Goal: Transaction & Acquisition: Purchase product/service

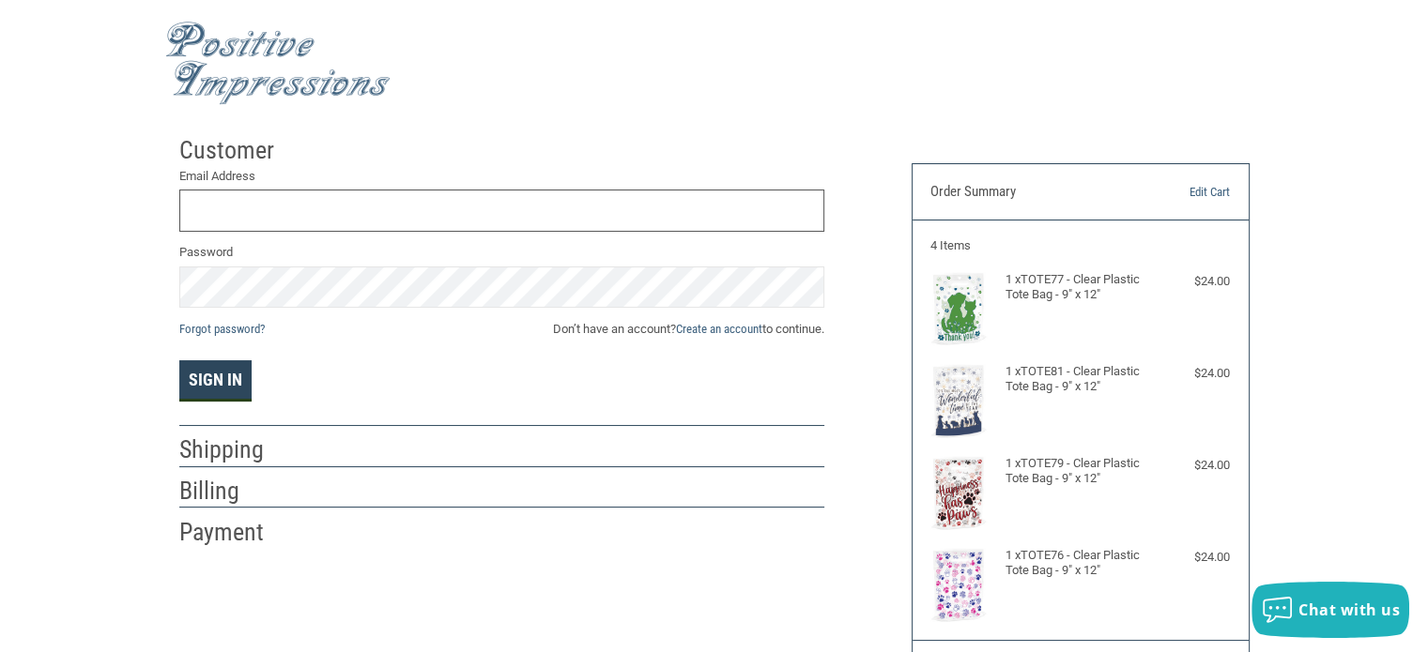
type input "[EMAIL_ADDRESS][DOMAIN_NAME]"
click at [216, 386] on button "Sign In" at bounding box center [215, 381] width 72 height 41
select select "IL"
select select "US"
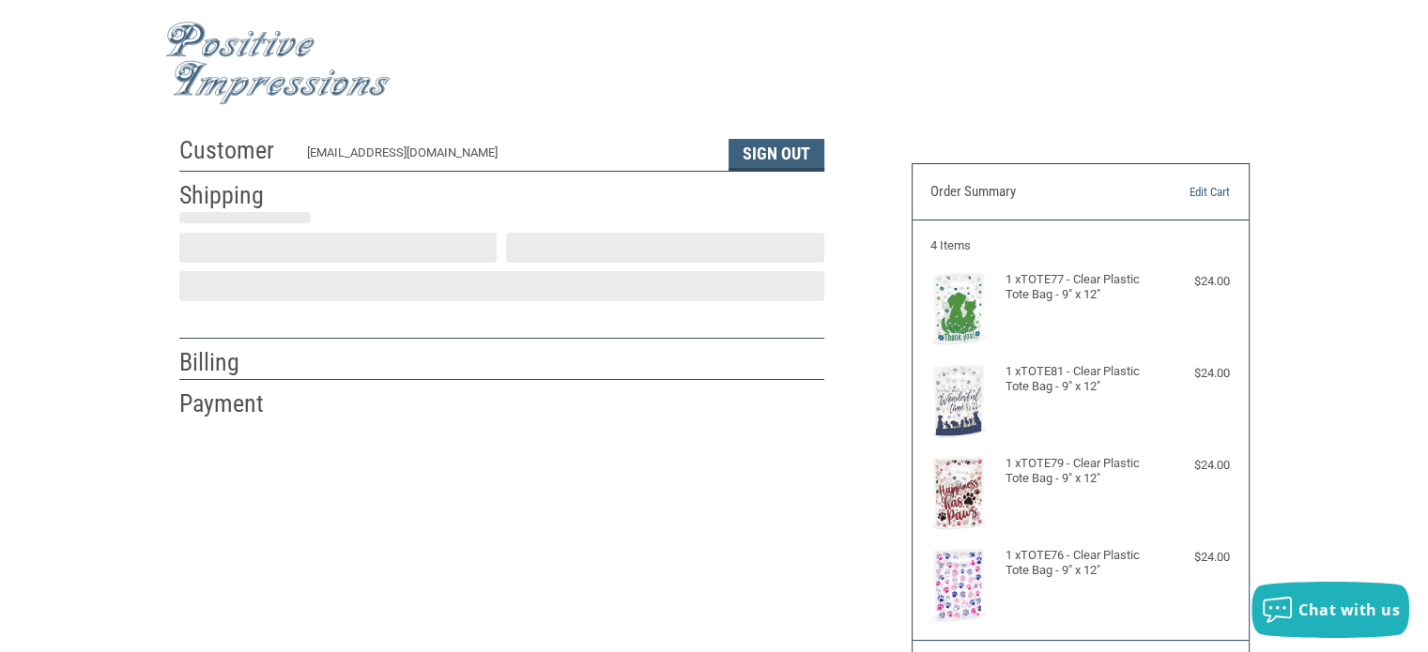
scroll to position [41, 0]
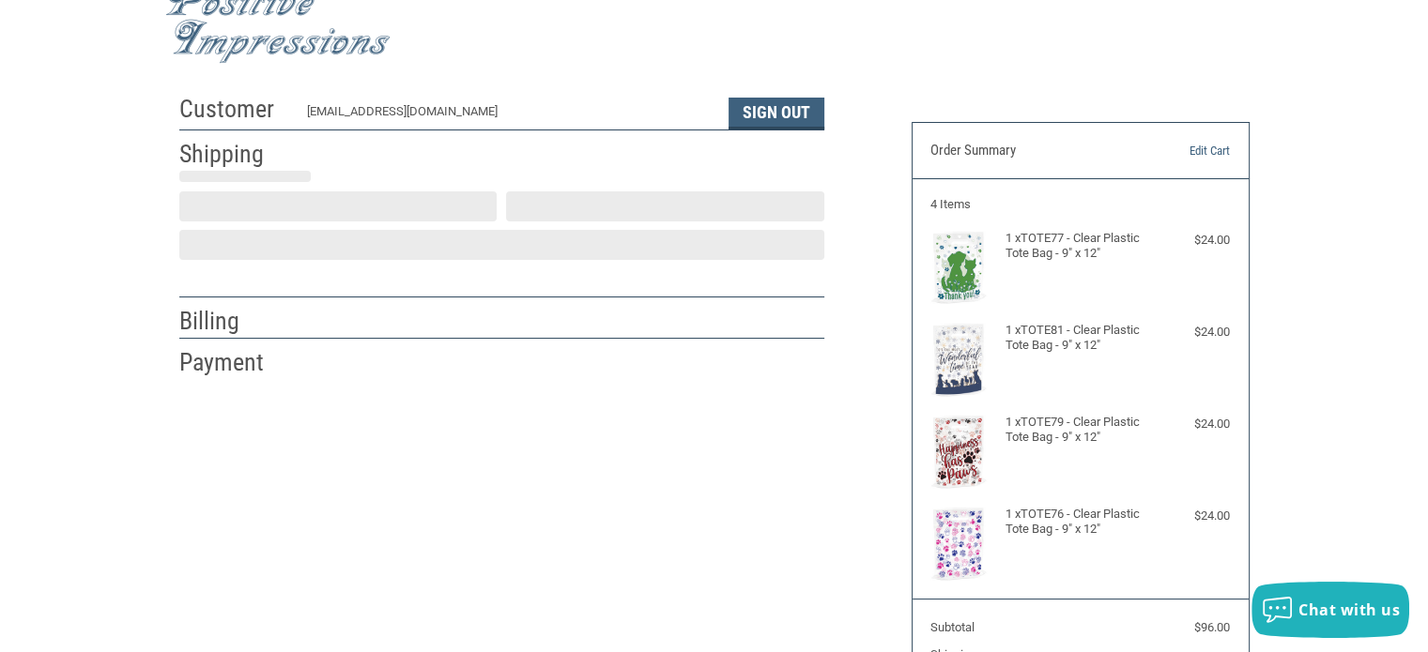
type input "HAGGe"
select select "IL"
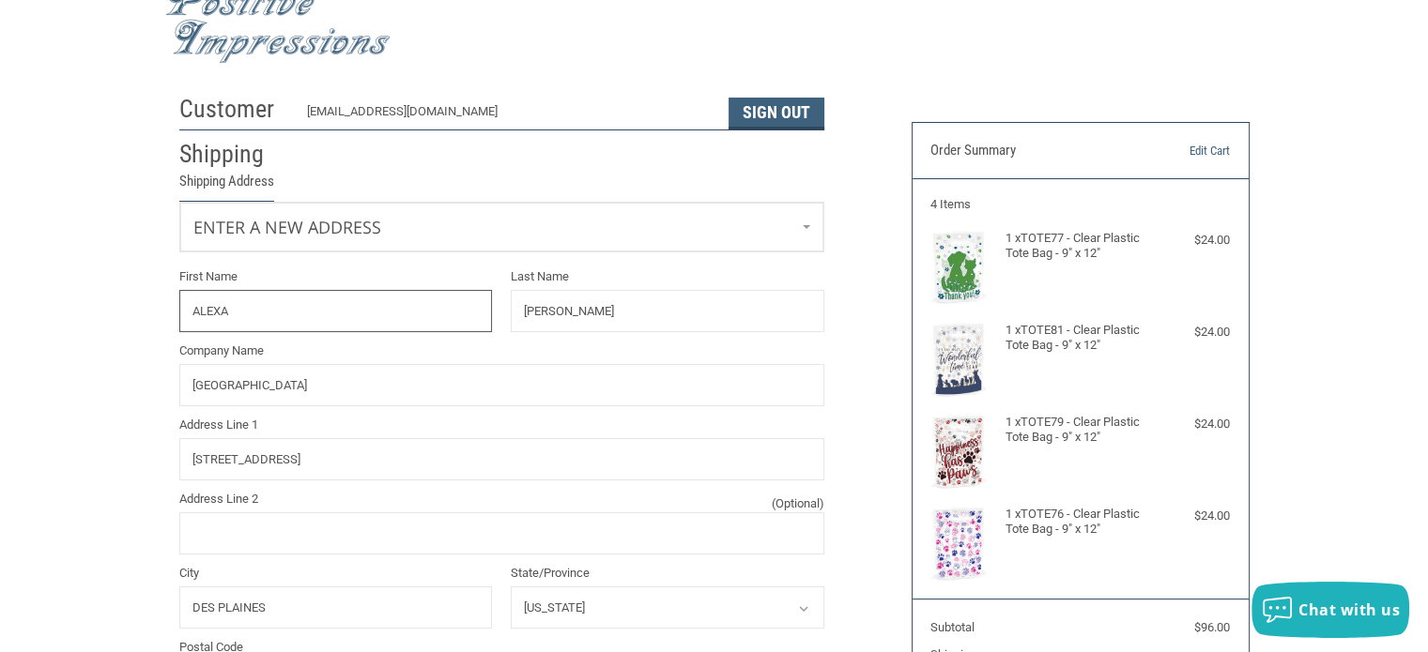
radio input "true"
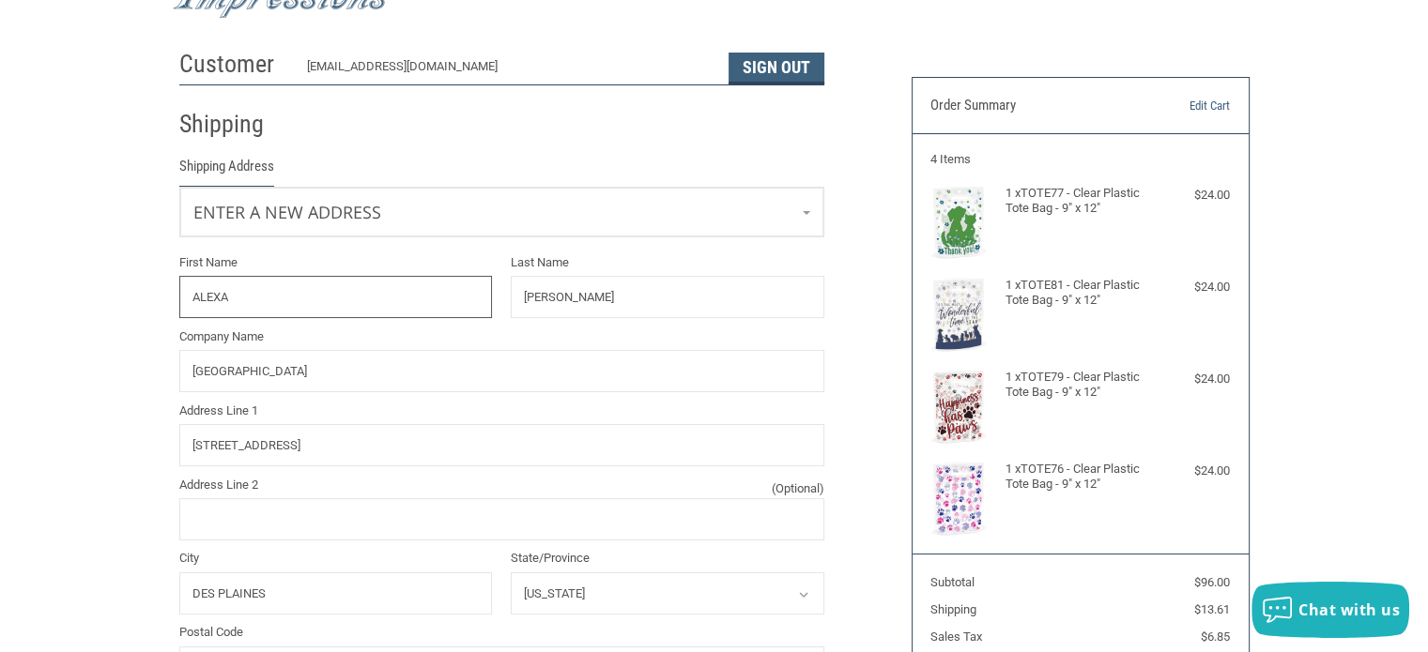
scroll to position [101, 0]
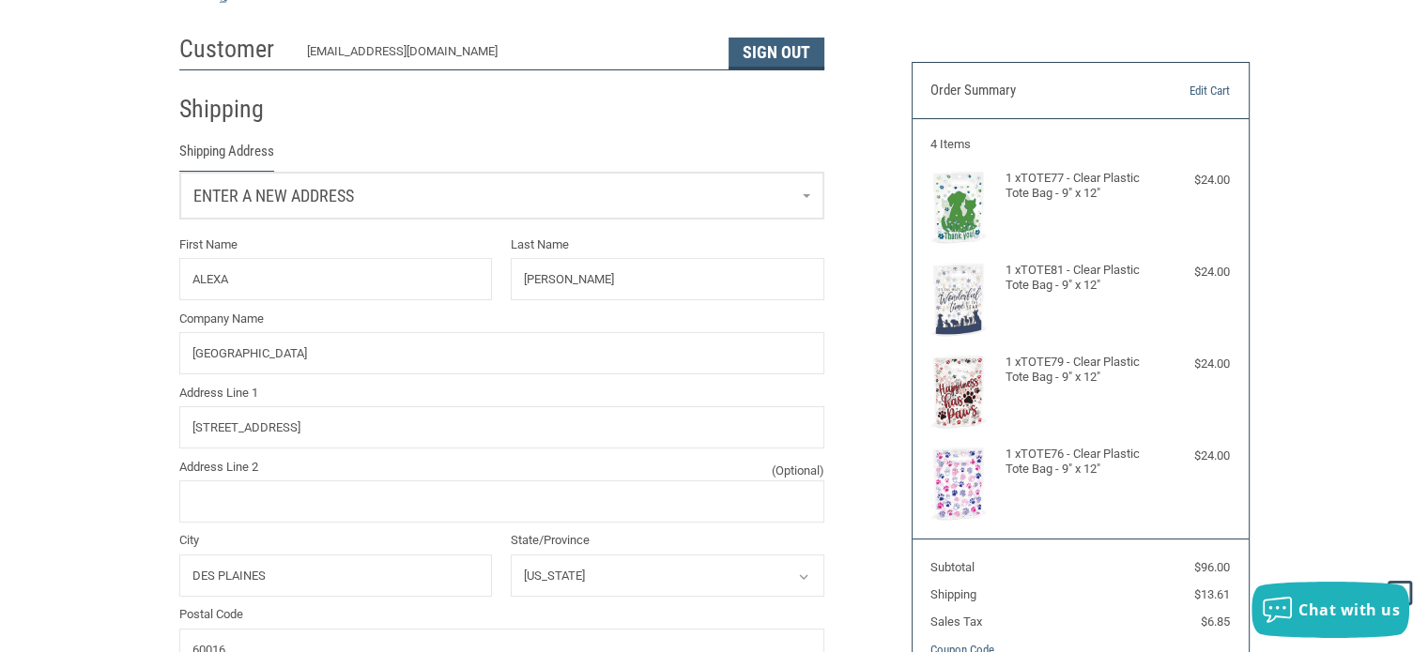
click at [302, 197] on span "Enter a new address" at bounding box center [273, 196] width 161 height 20
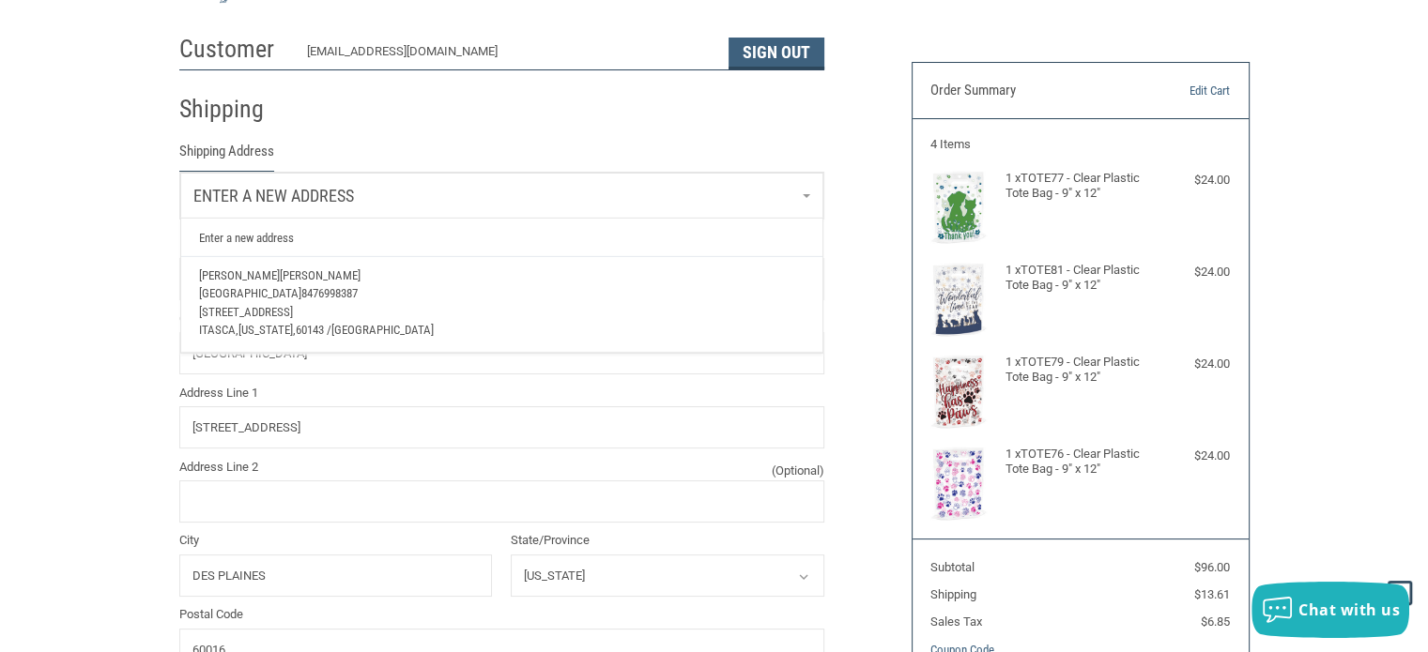
click at [293, 307] on span "[STREET_ADDRESS]" at bounding box center [246, 311] width 94 height 14
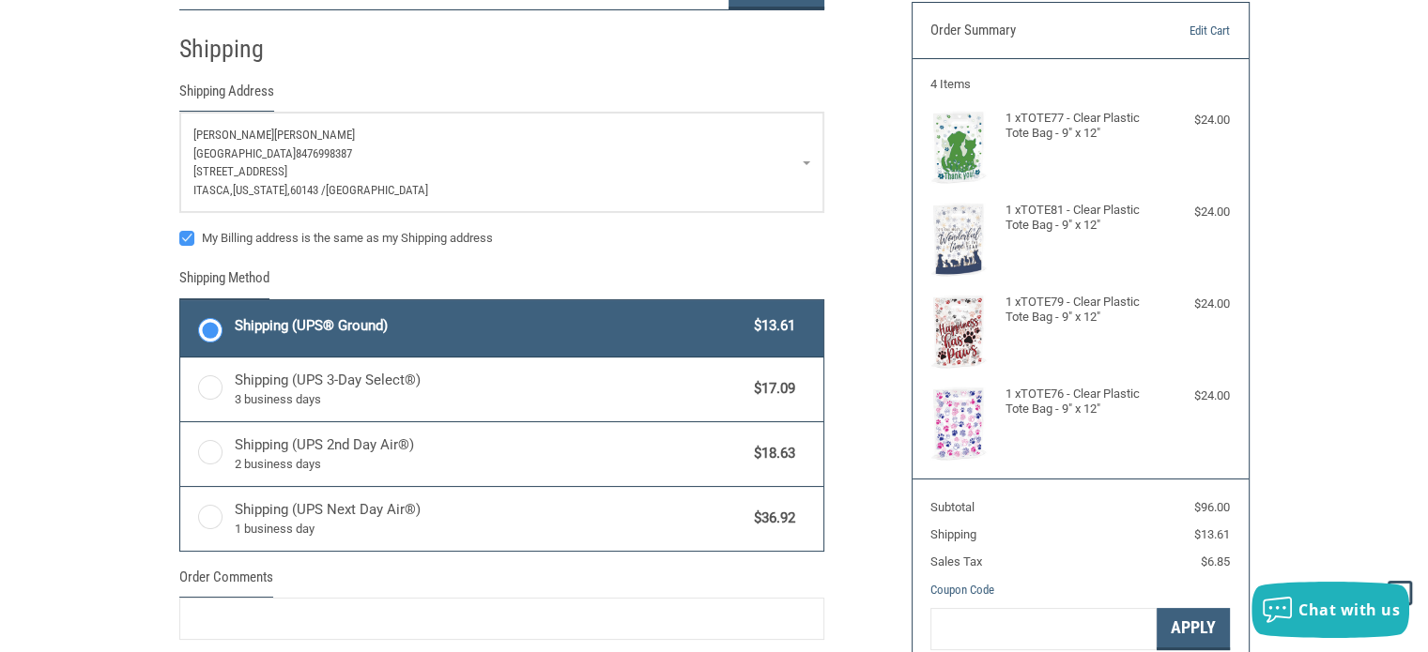
scroll to position [69, 0]
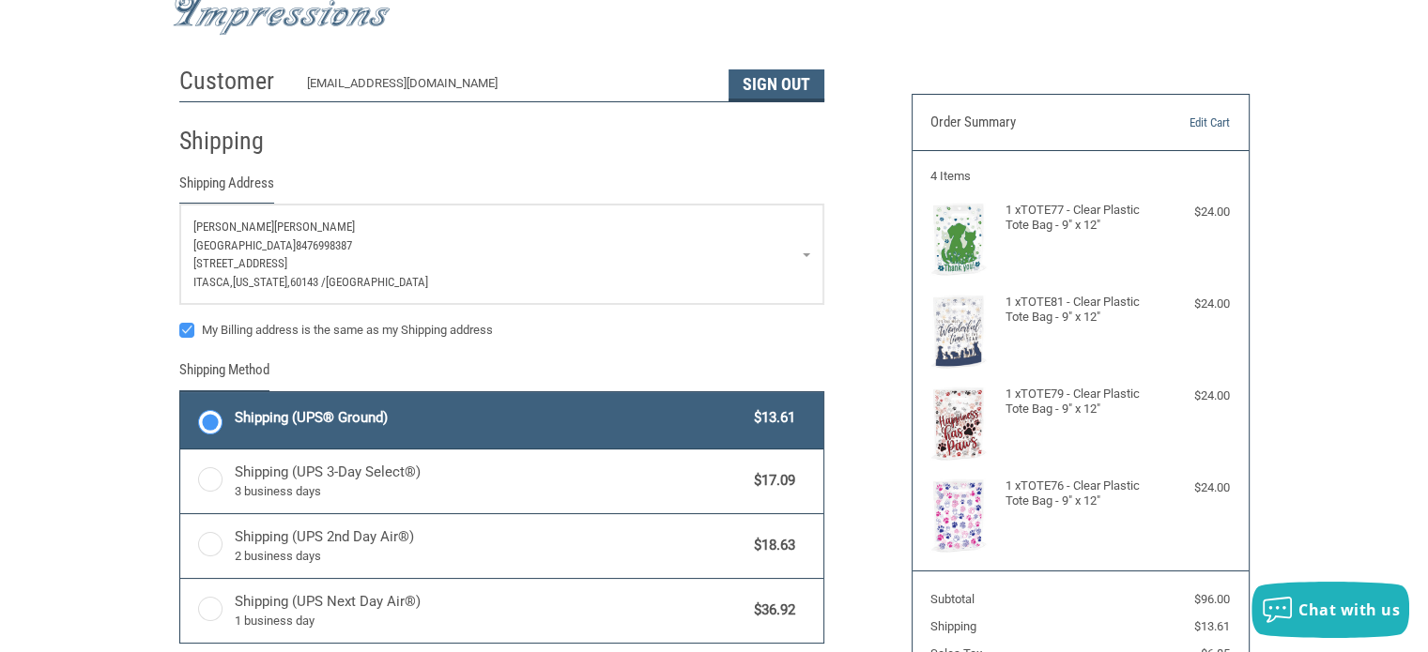
click at [477, 251] on p "[GEOGRAPHIC_DATA] 8476998387" at bounding box center [501, 246] width 617 height 19
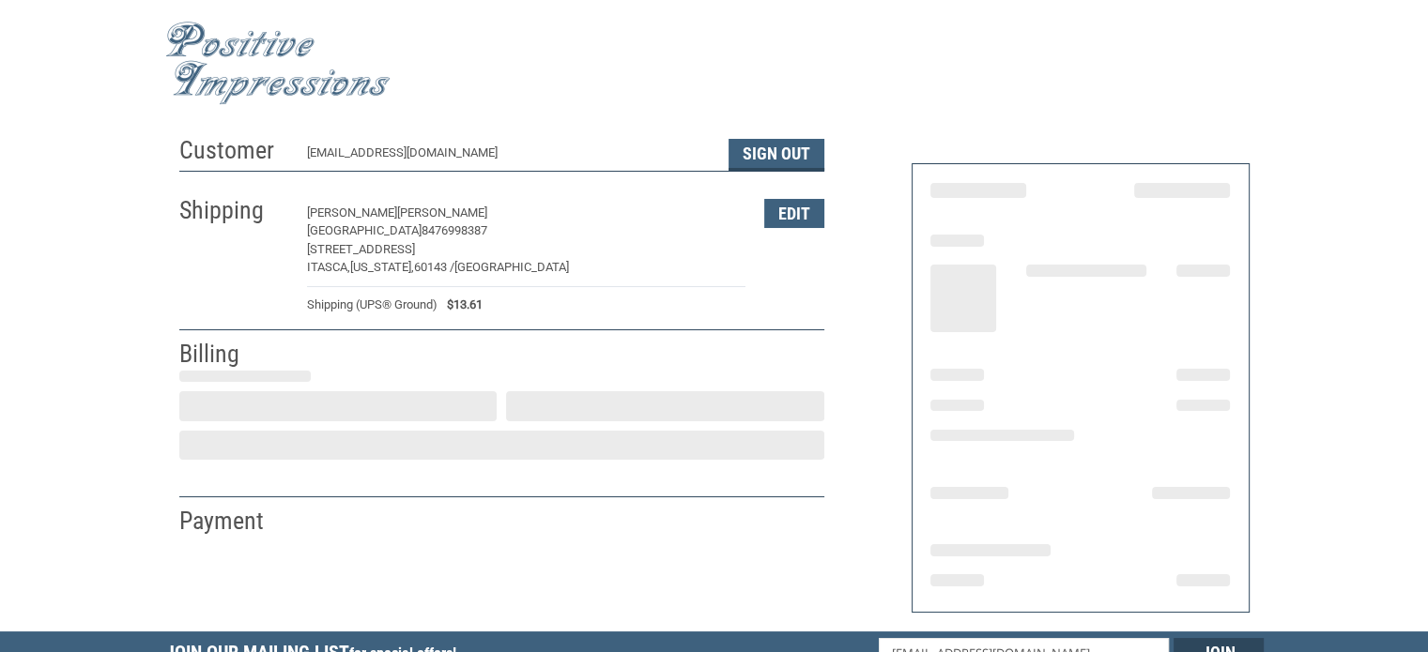
select select "US"
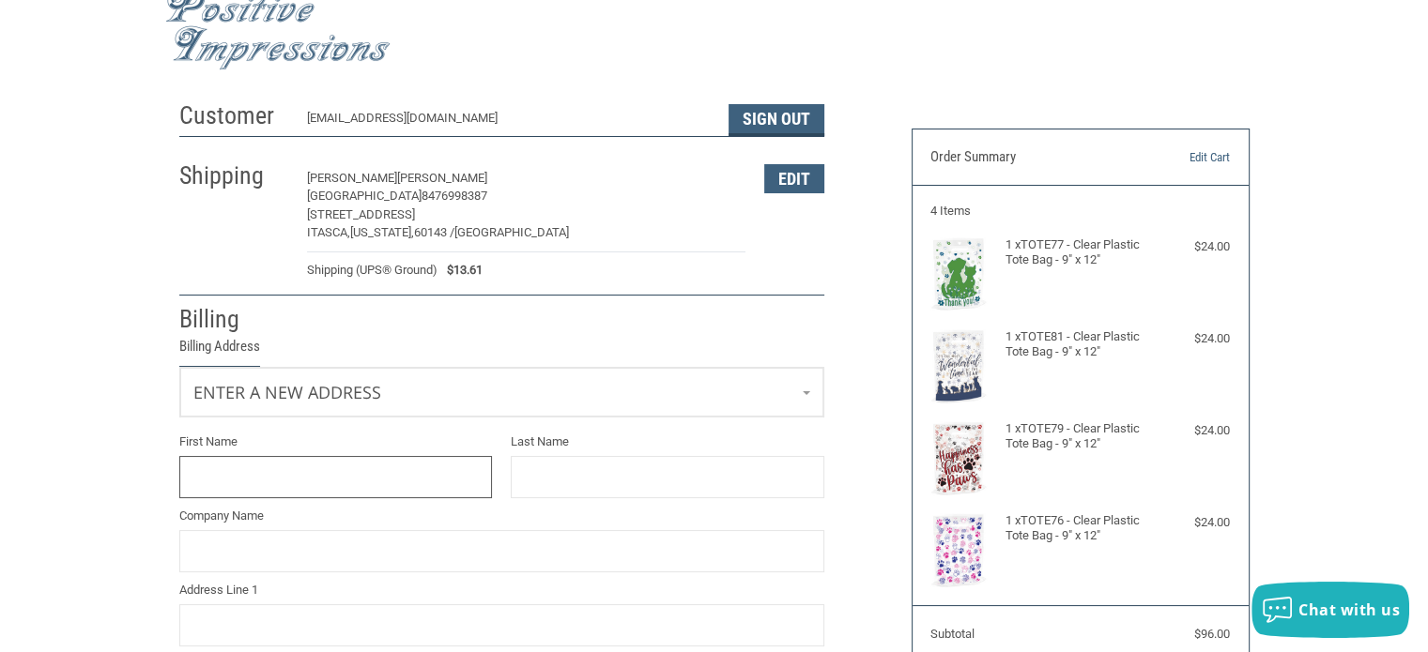
scroll to position [26, 0]
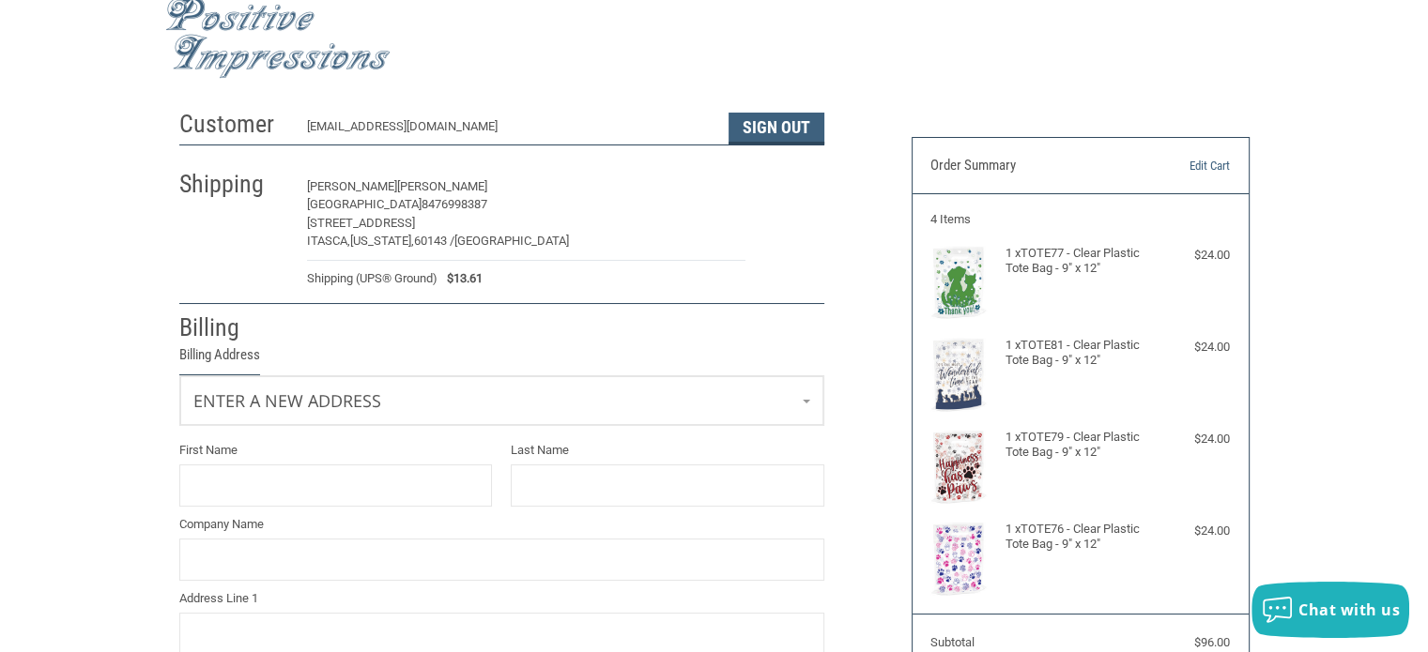
click at [811, 191] on button "Edit" at bounding box center [794, 187] width 60 height 29
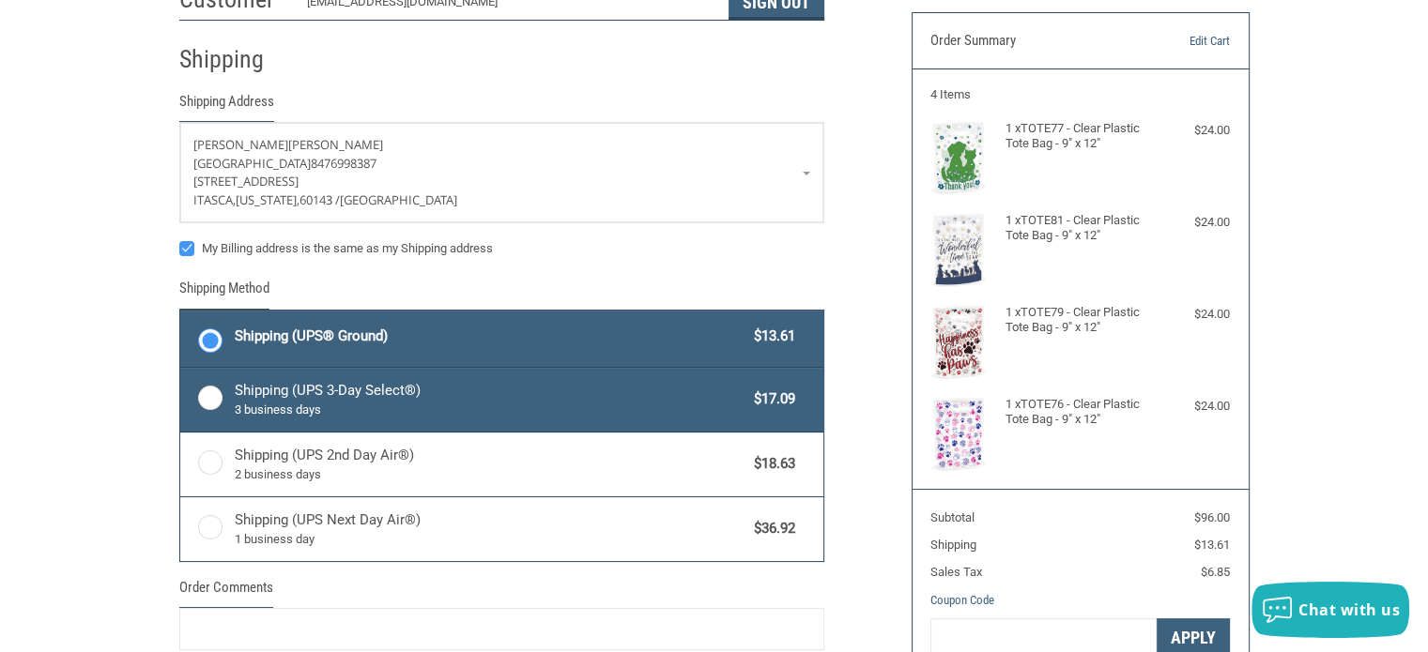
scroll to position [171, 0]
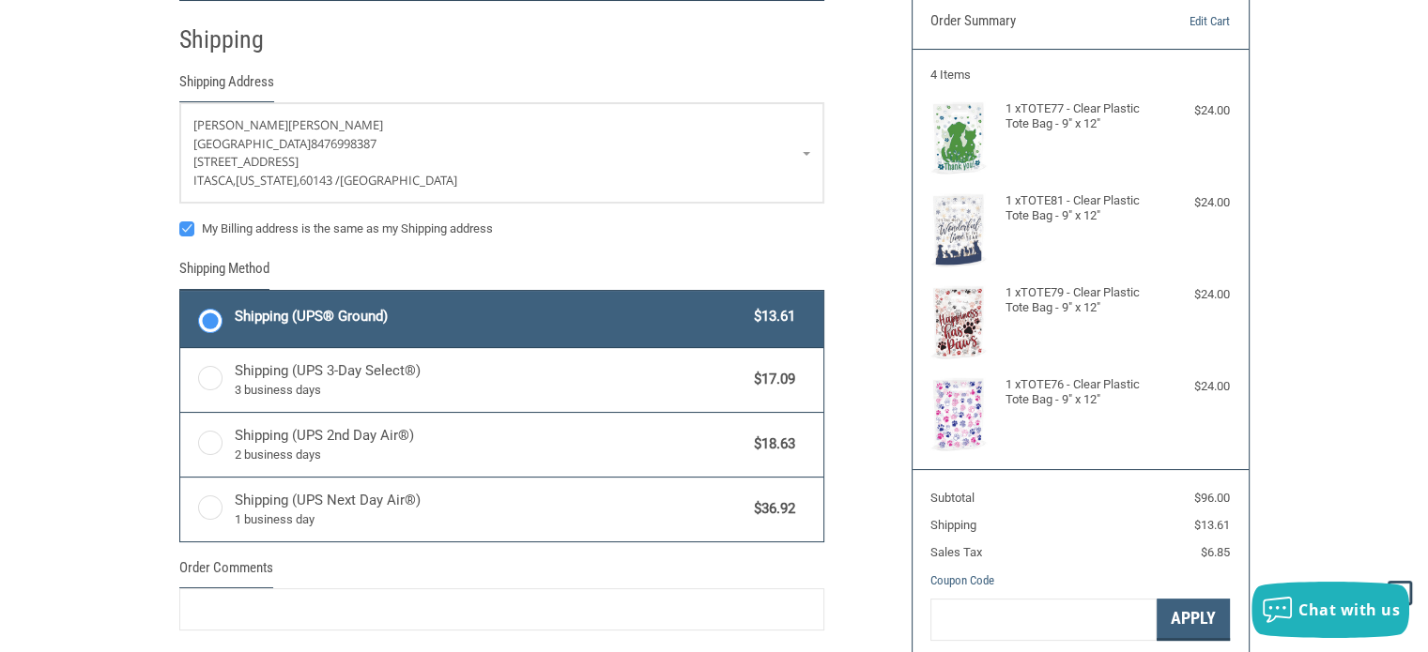
click at [269, 229] on label "My Billing address is the same as my Shipping address" at bounding box center [501, 229] width 645 height 15
click at [180, 221] on input "My Billing address is the same as my Shipping address" at bounding box center [179, 220] width 1 height 1
checkbox input "false"
click at [545, 139] on p "[GEOGRAPHIC_DATA] 8476998387" at bounding box center [501, 144] width 617 height 19
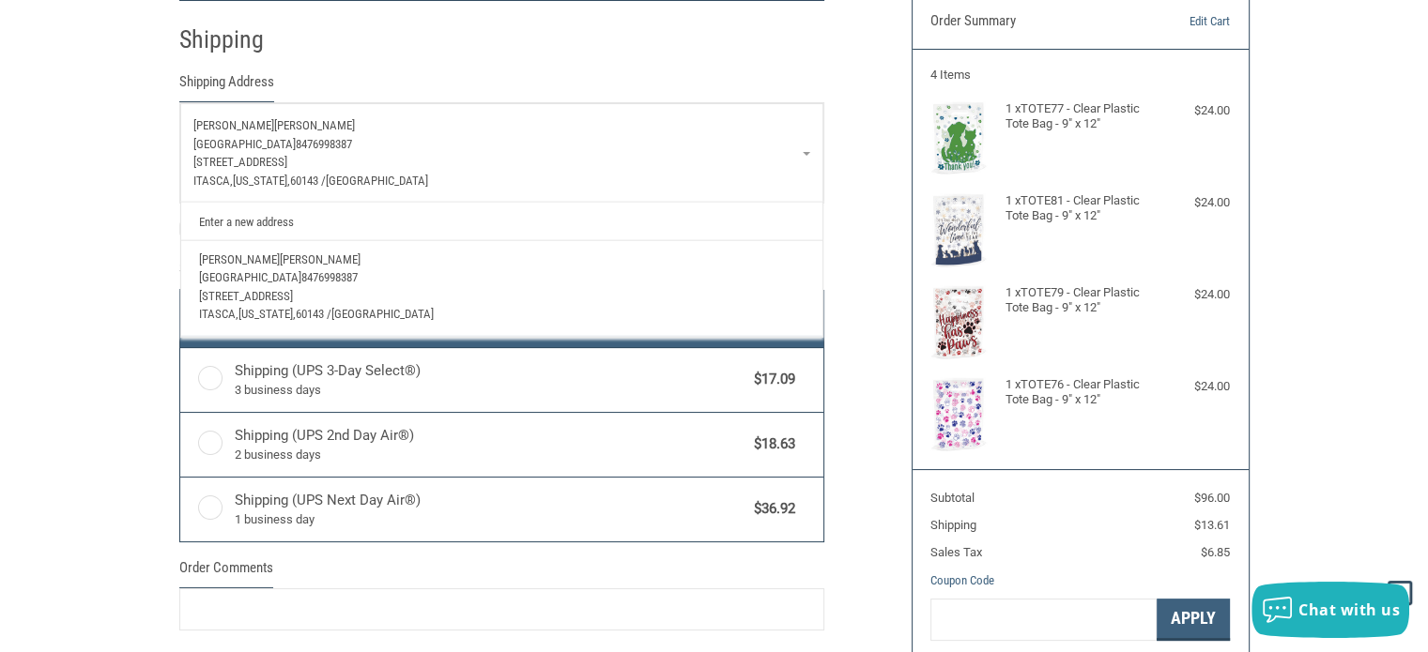
click at [276, 213] on link "Enter a new address" at bounding box center [501, 221] width 623 height 37
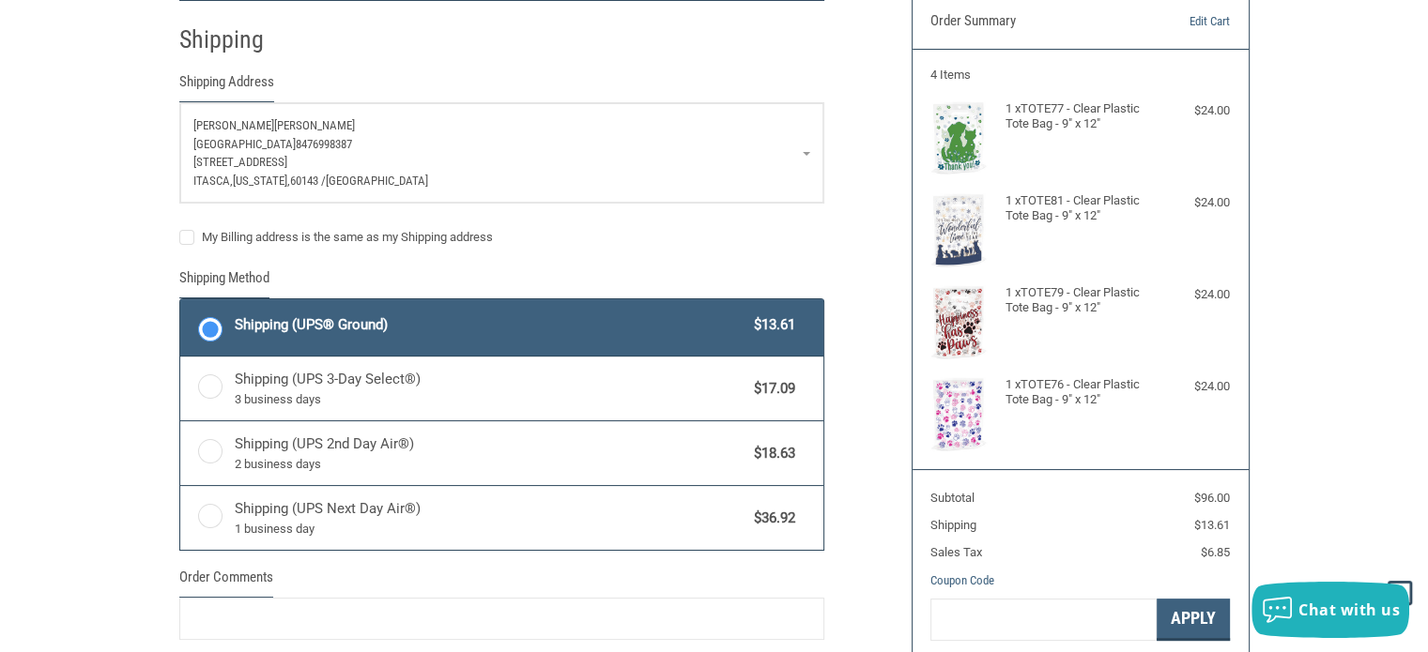
select select "US"
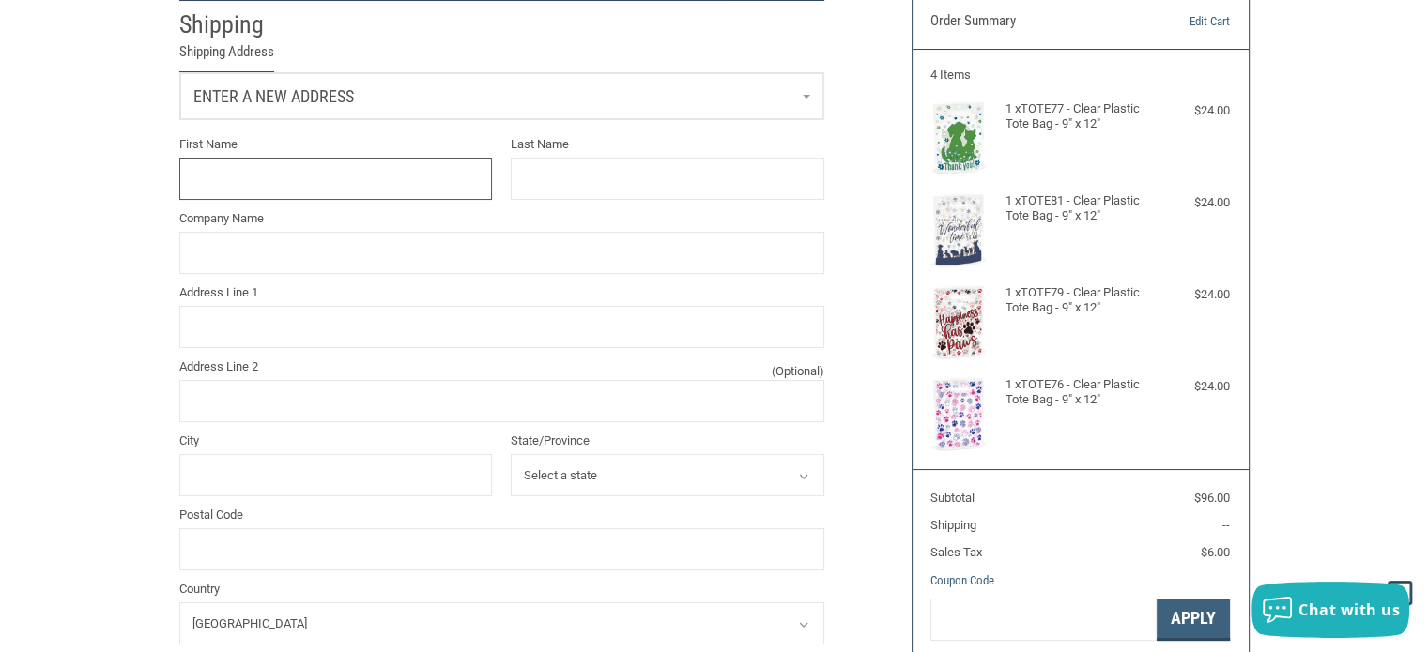
click at [248, 176] on input "First Name" at bounding box center [336, 179] width 314 height 42
type input "[PERSON_NAME]"
click at [625, 175] on input "Last Name" at bounding box center [668, 179] width 314 height 42
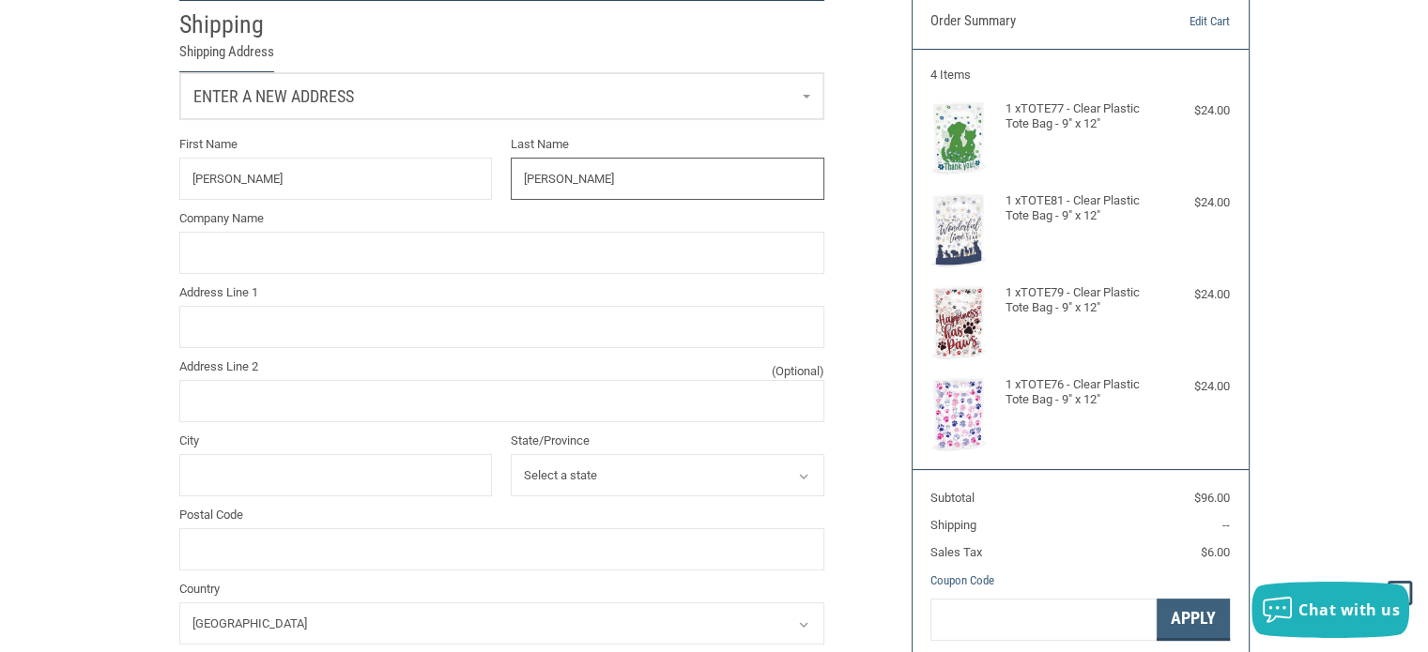
type input "[PERSON_NAME]"
click at [406, 246] on input "Company Name" at bounding box center [501, 253] width 645 height 42
type input "B"
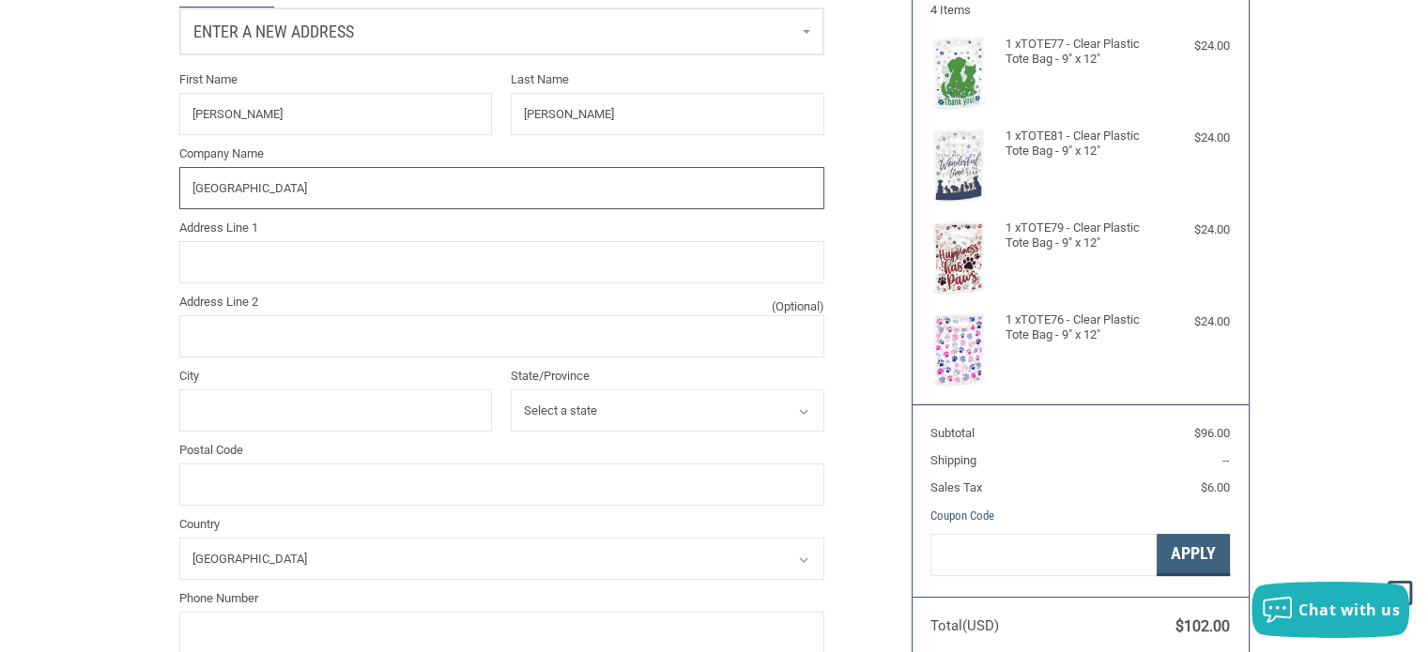
scroll to position [238, 0]
type input "[GEOGRAPHIC_DATA]"
click at [346, 244] on input "Address Line 1" at bounding box center [501, 259] width 645 height 42
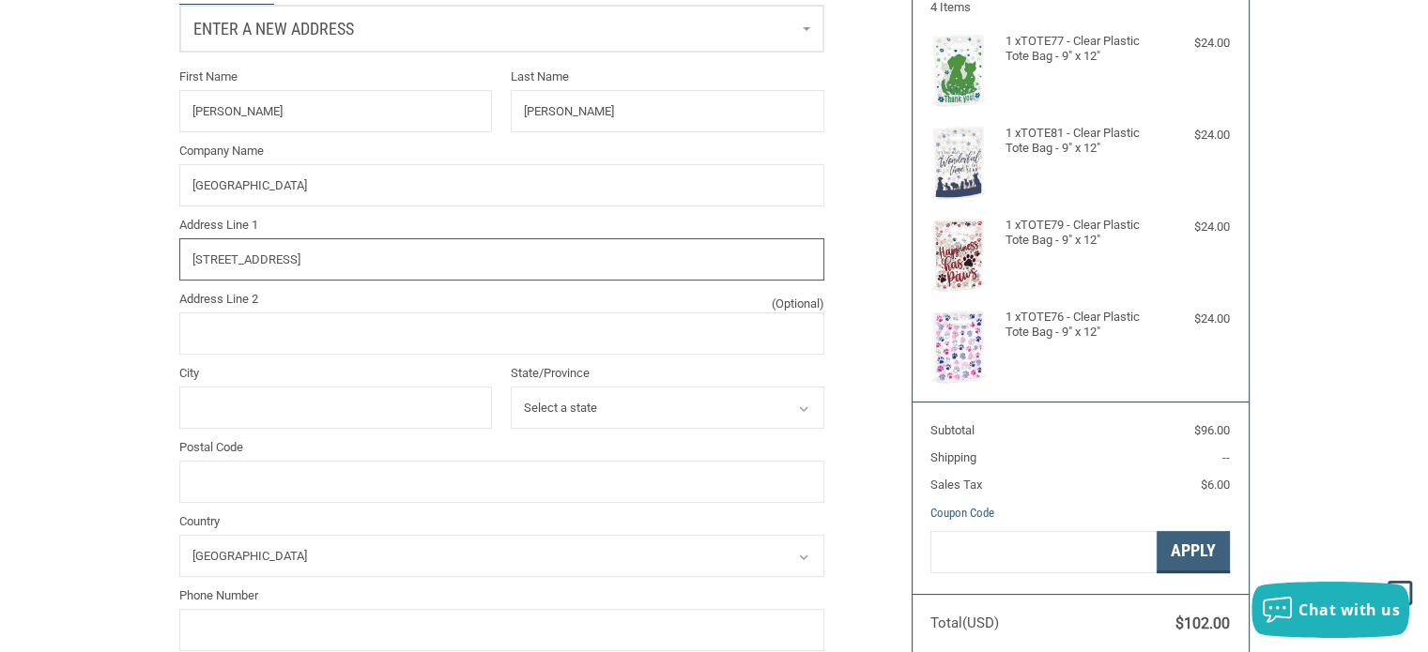
type input "[STREET_ADDRESS]"
click at [348, 423] on input "City" at bounding box center [336, 408] width 314 height 42
type input "DES PLAINES"
click at [603, 405] on select "Select a state [US_STATE] [US_STATE] [US_STATE] [US_STATE] [US_STATE] [US_STATE…" at bounding box center [668, 408] width 314 height 42
select select "IL"
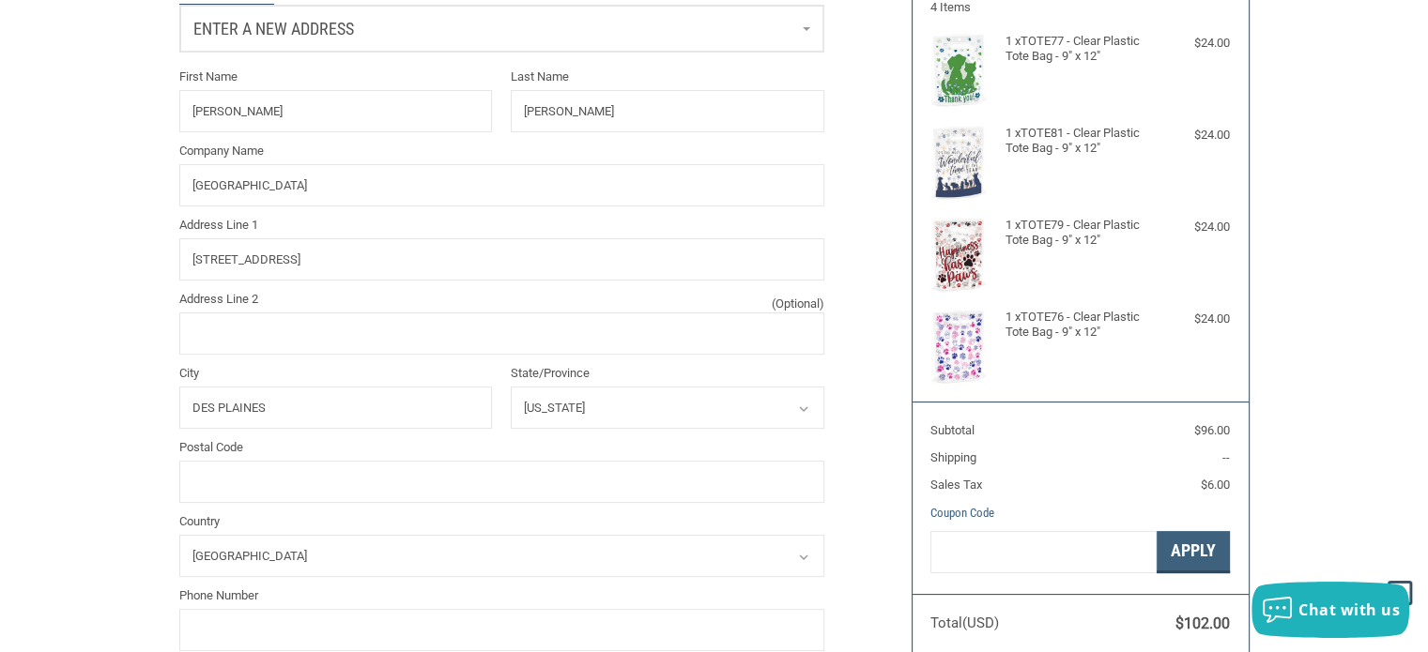
click at [511, 389] on select "Select a state [US_STATE] [US_STATE] [US_STATE] [US_STATE] [US_STATE] [US_STATE…" at bounding box center [668, 408] width 314 height 42
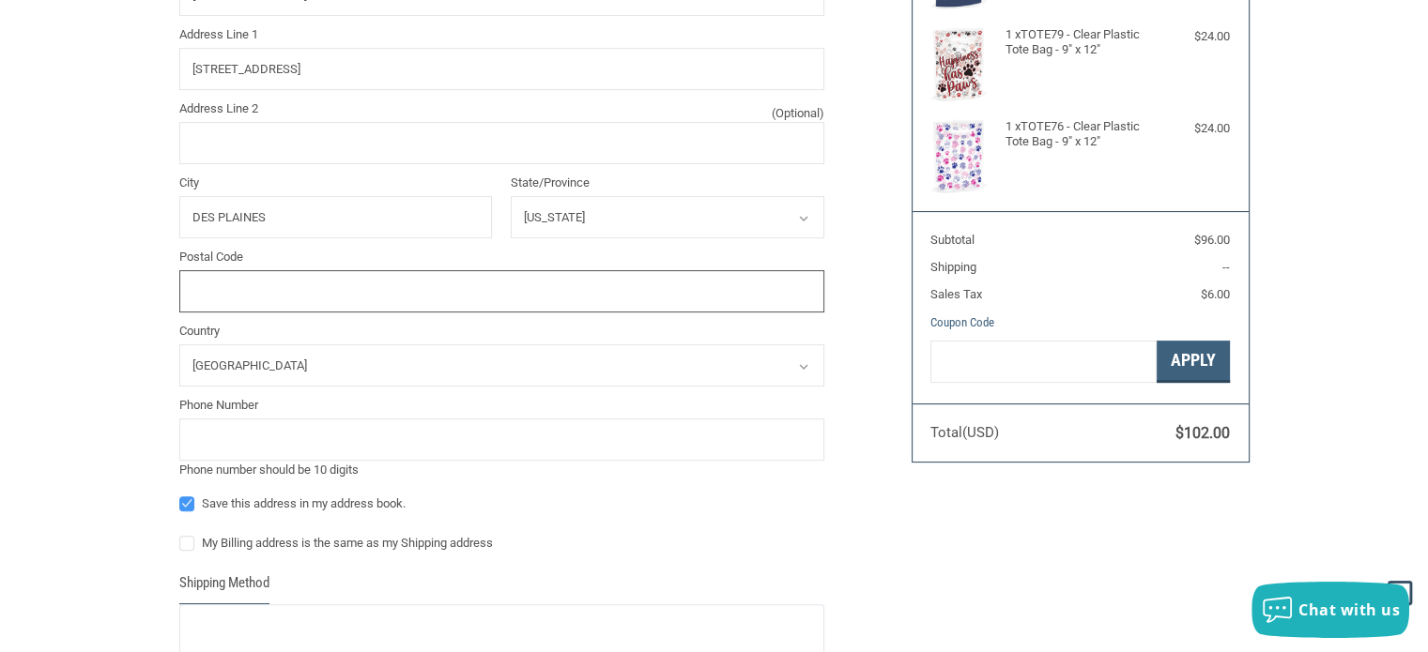
click at [332, 277] on input "Postal Code" at bounding box center [501, 291] width 645 height 42
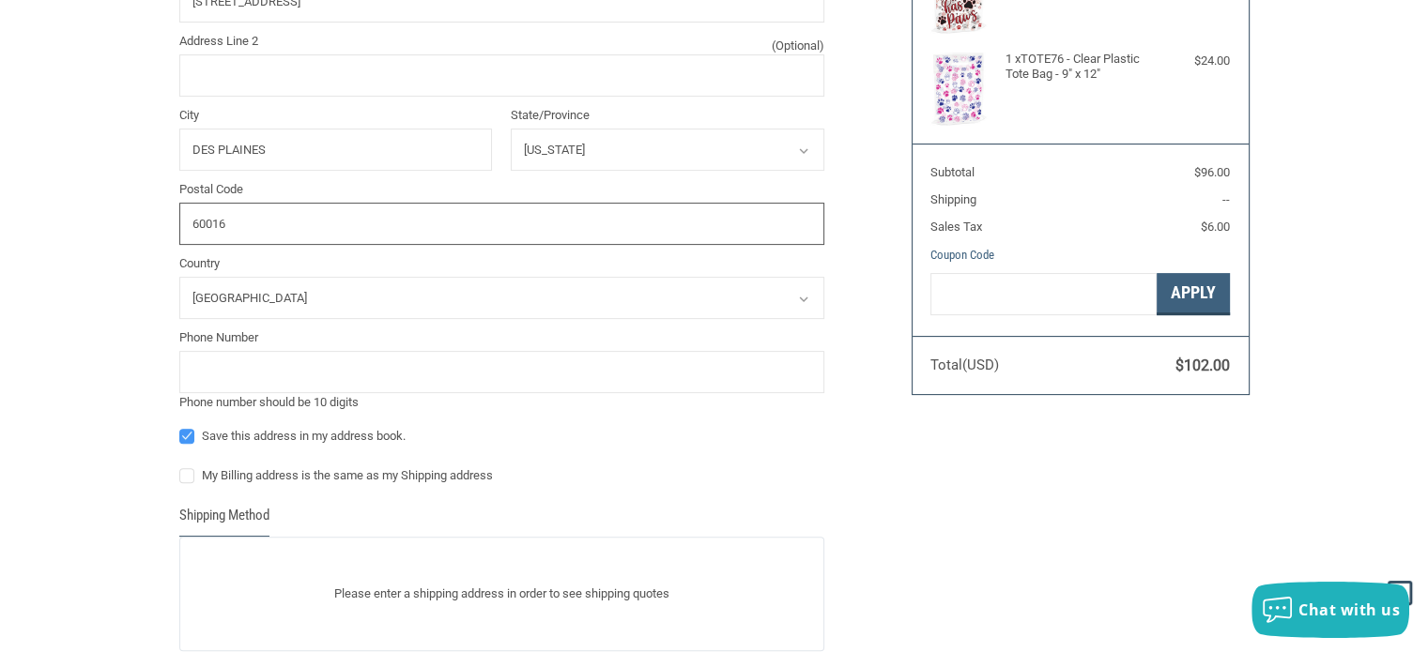
type input "60016"
click at [317, 371] on input "tel" at bounding box center [501, 372] width 645 height 42
type input "8476998387"
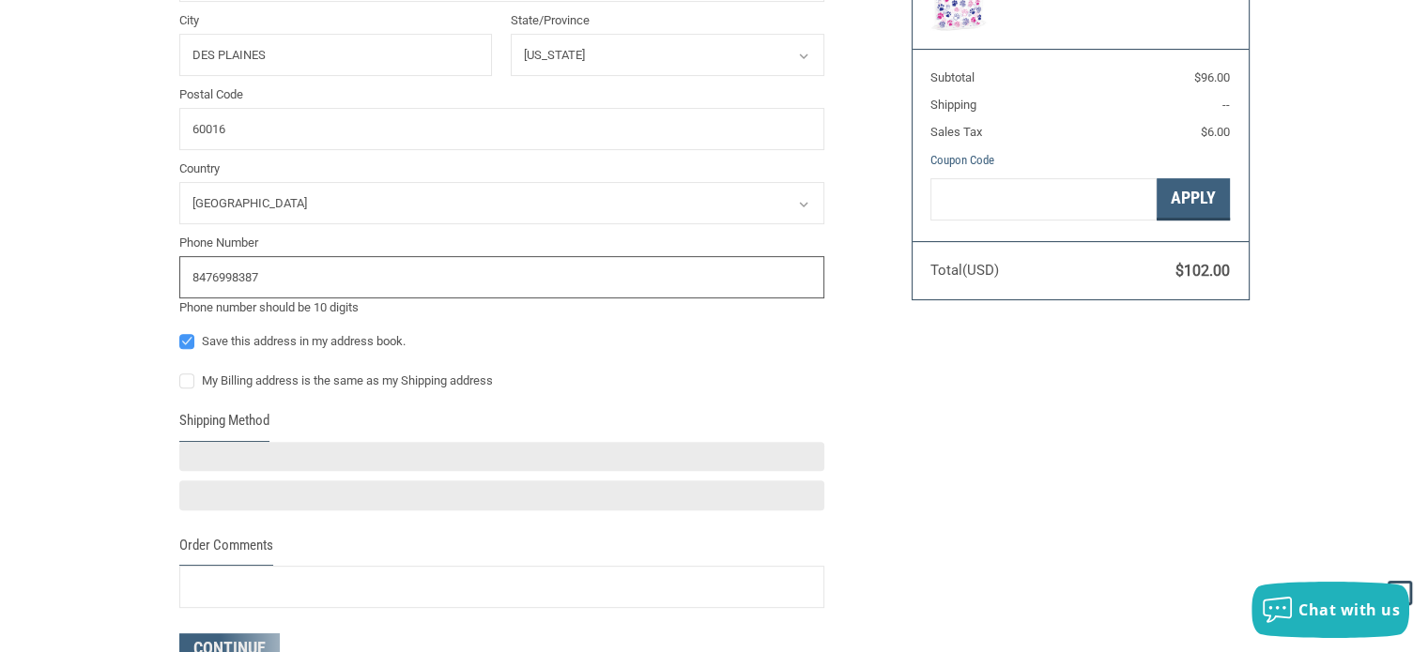
scroll to position [593, 0]
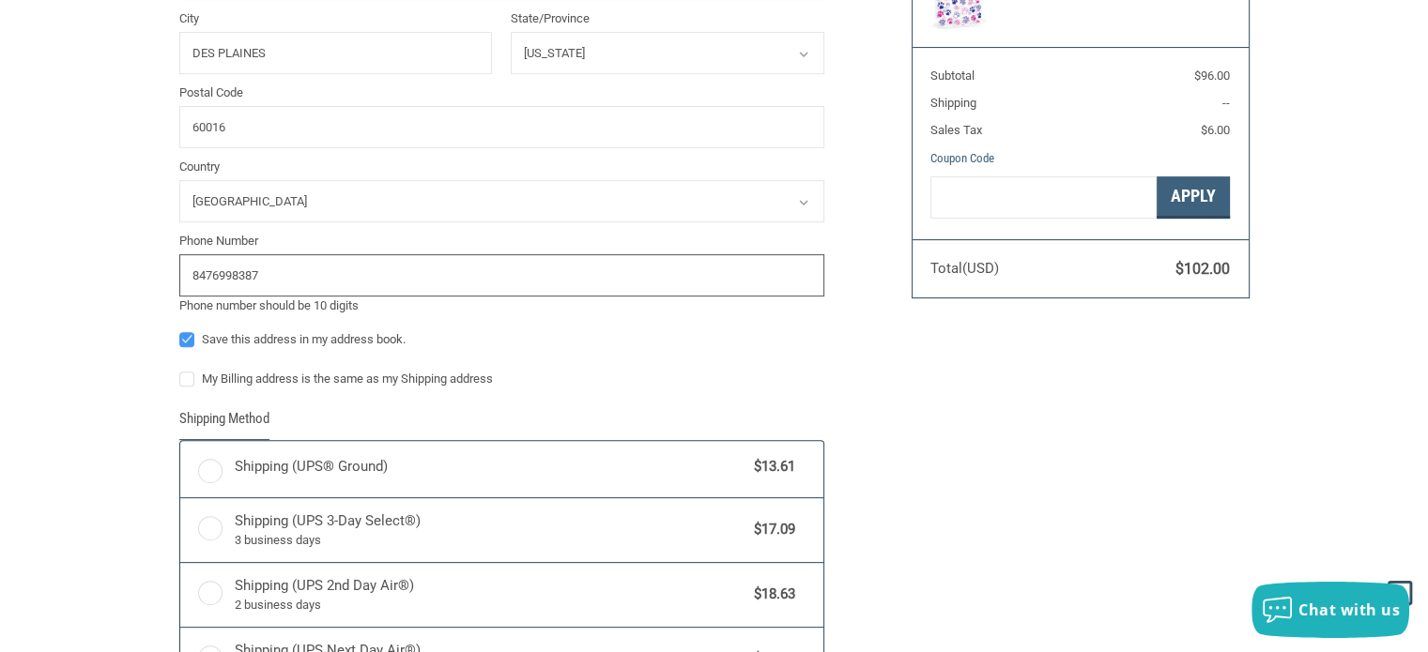
radio input "true"
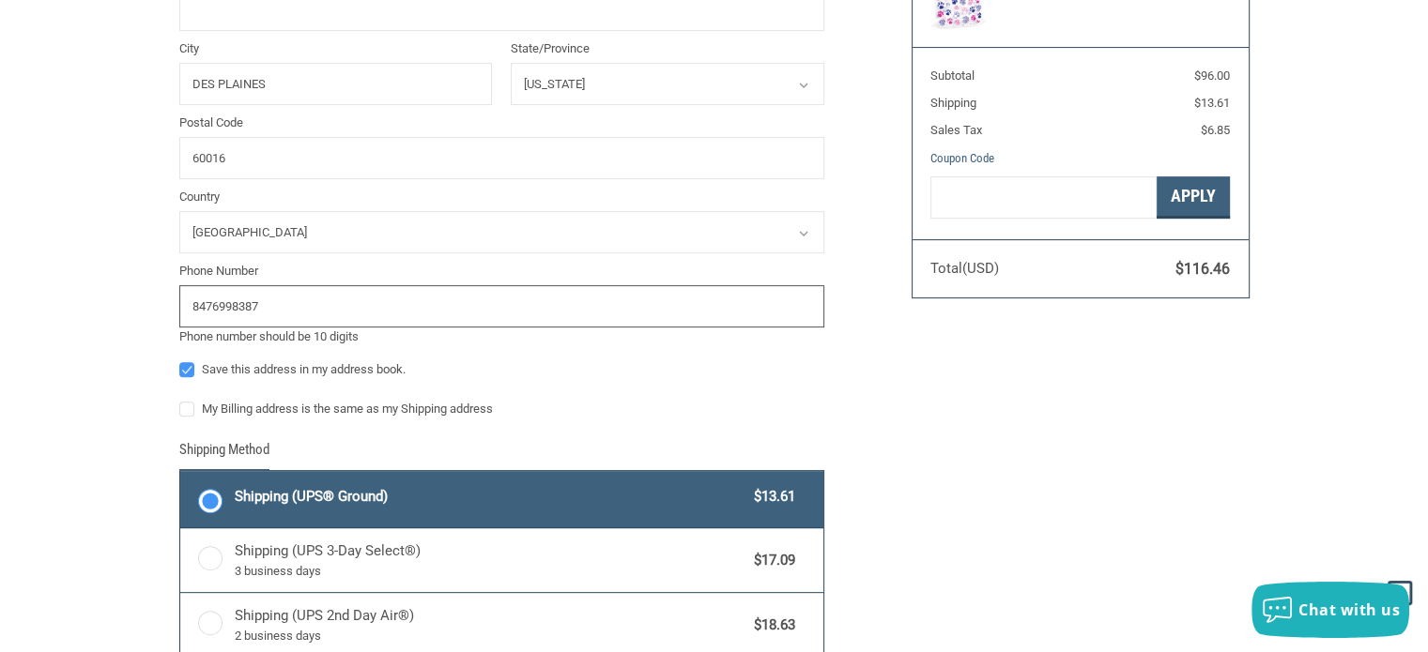
scroll to position [623, 0]
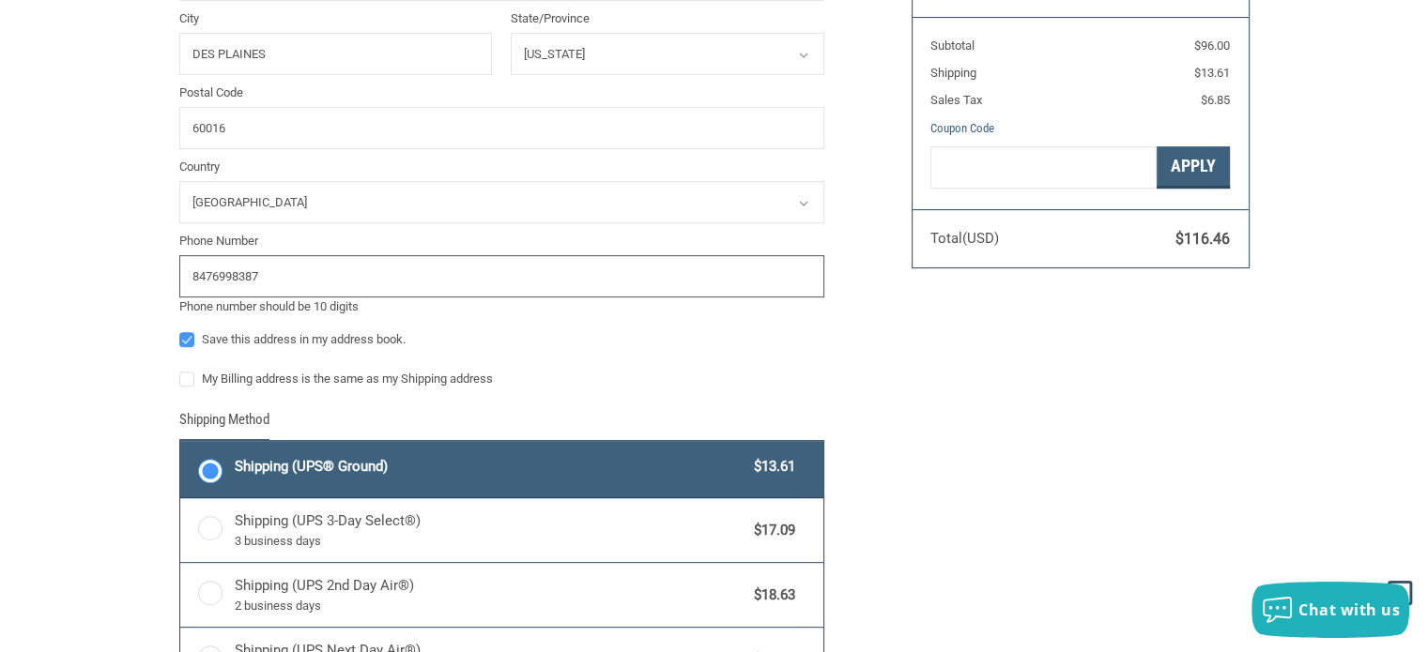
type input "8476998387"
click at [409, 347] on label "Save this address in my address book." at bounding box center [501, 339] width 645 height 15
click at [180, 331] on input "Save this address in my address book." at bounding box center [179, 330] width 1 height 1
checkbox input "false"
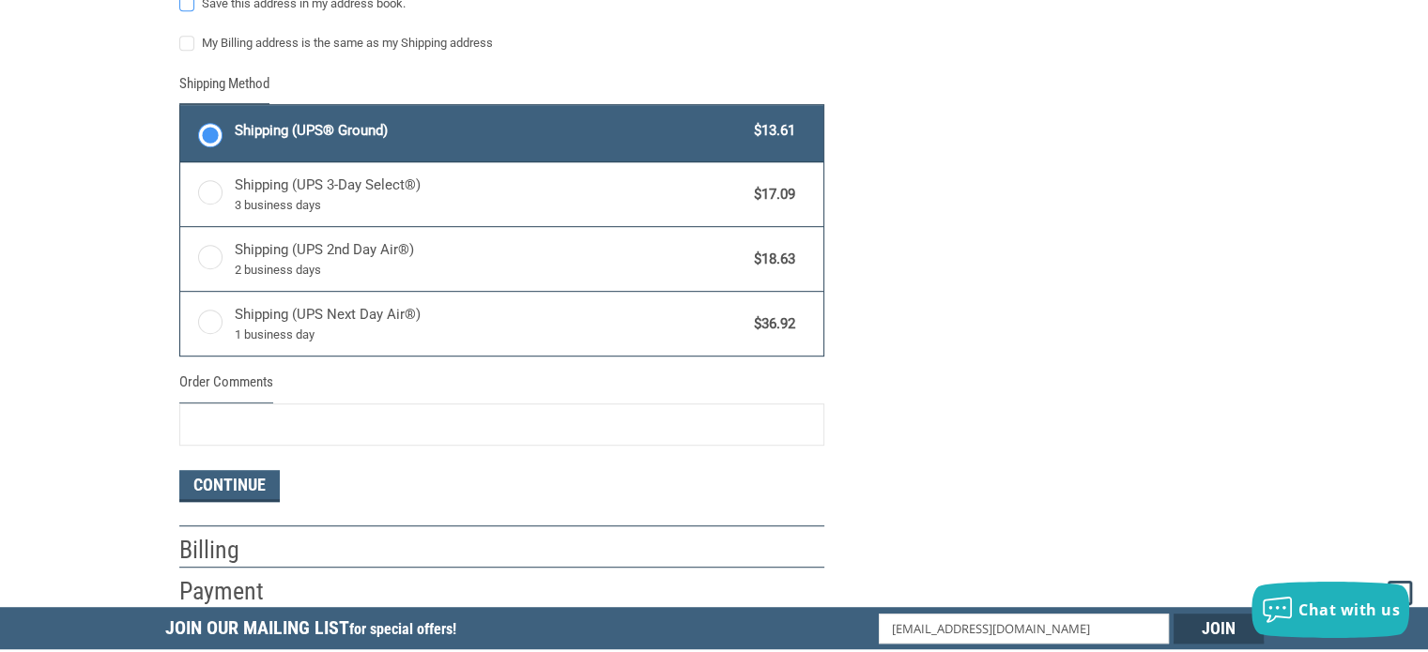
scroll to position [1011, 0]
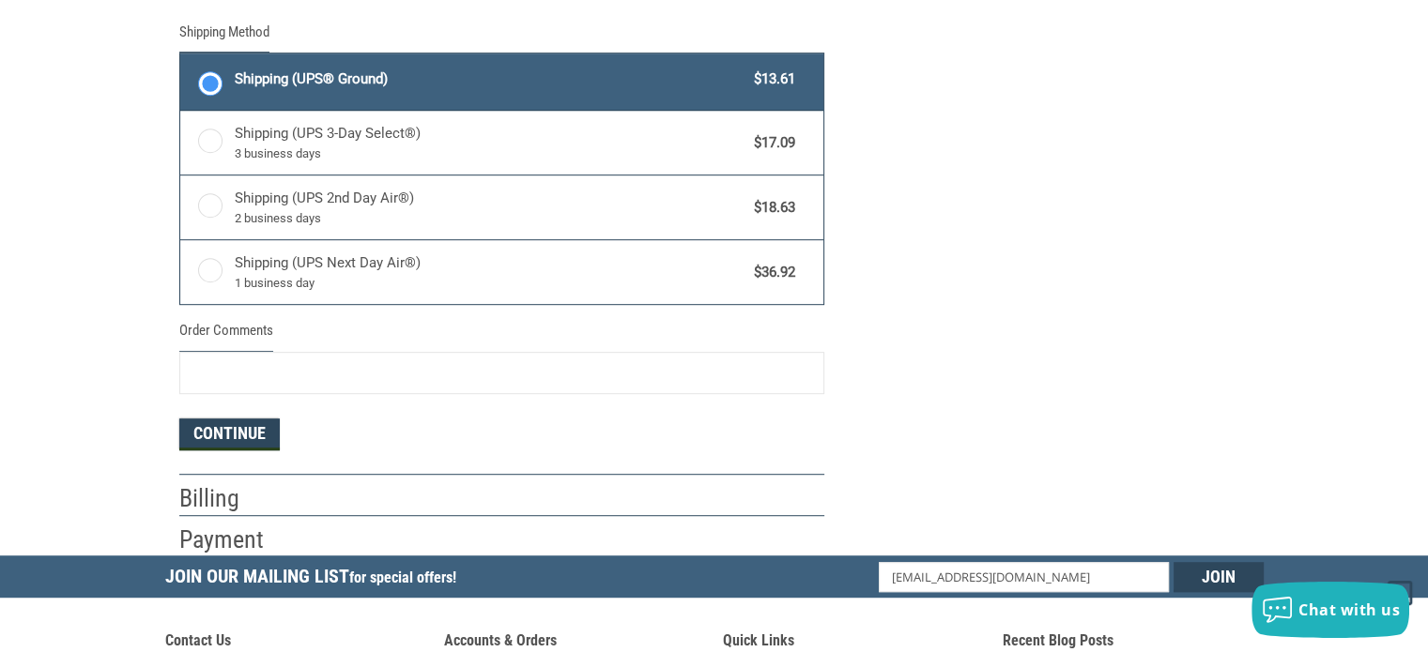
click at [237, 431] on button "Continue" at bounding box center [229, 435] width 100 height 32
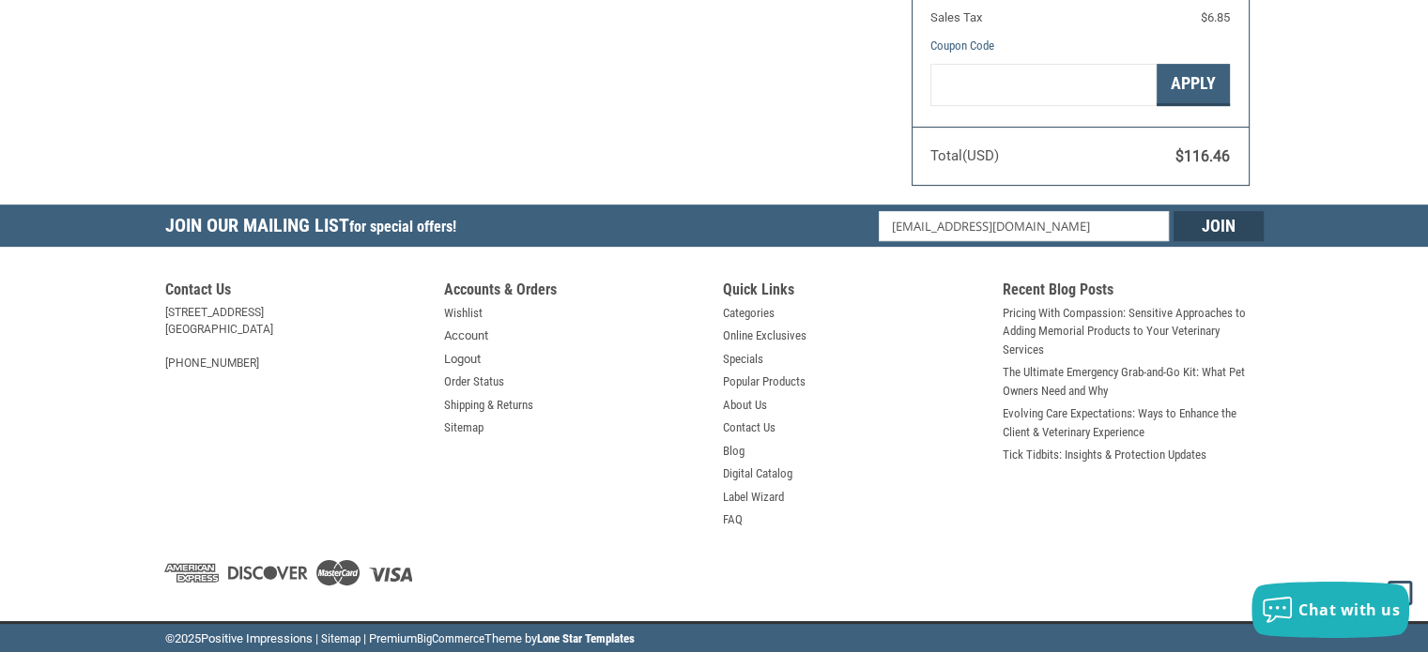
select select "US"
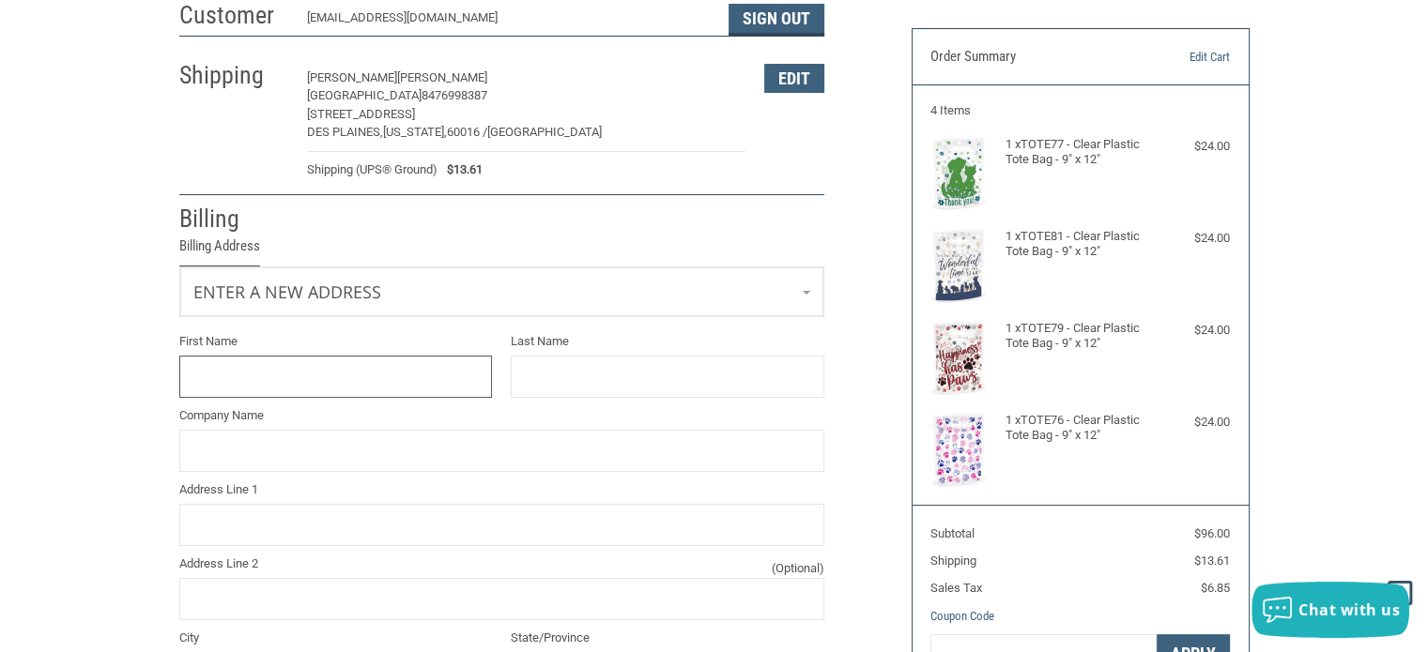
scroll to position [0, 0]
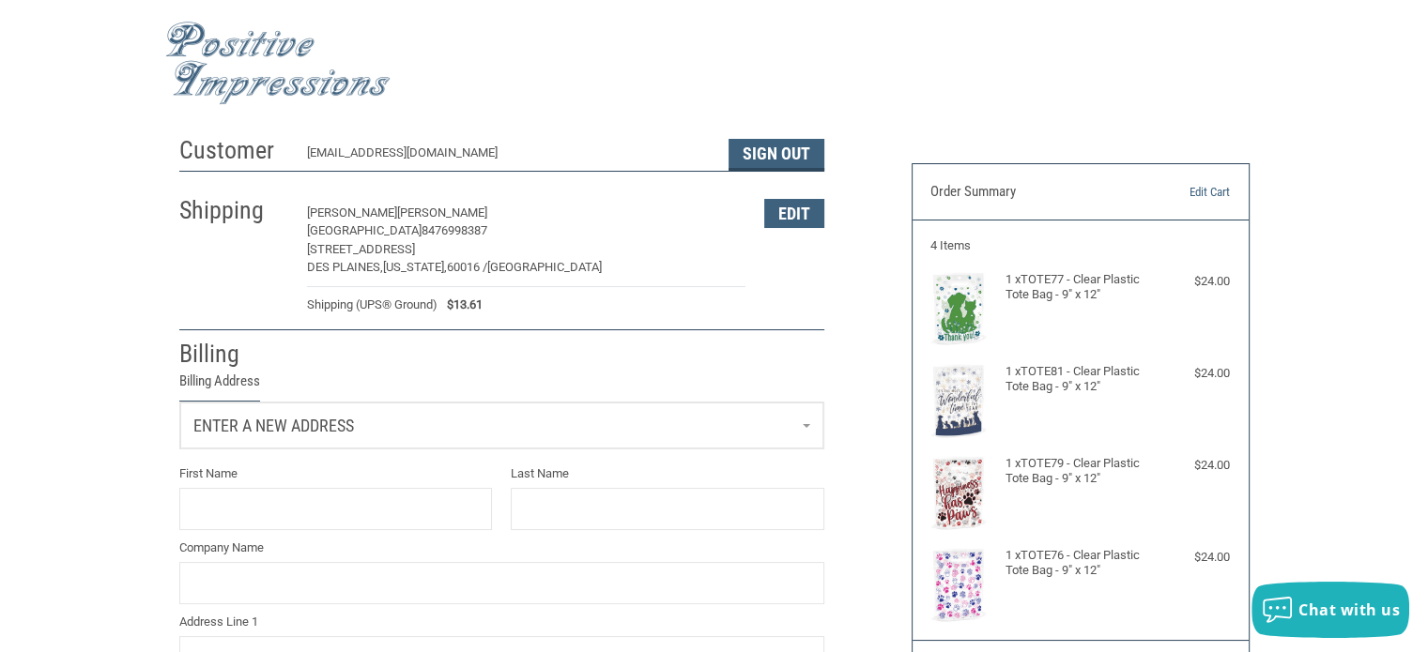
click at [369, 412] on link "Enter a new address" at bounding box center [501, 426] width 643 height 46
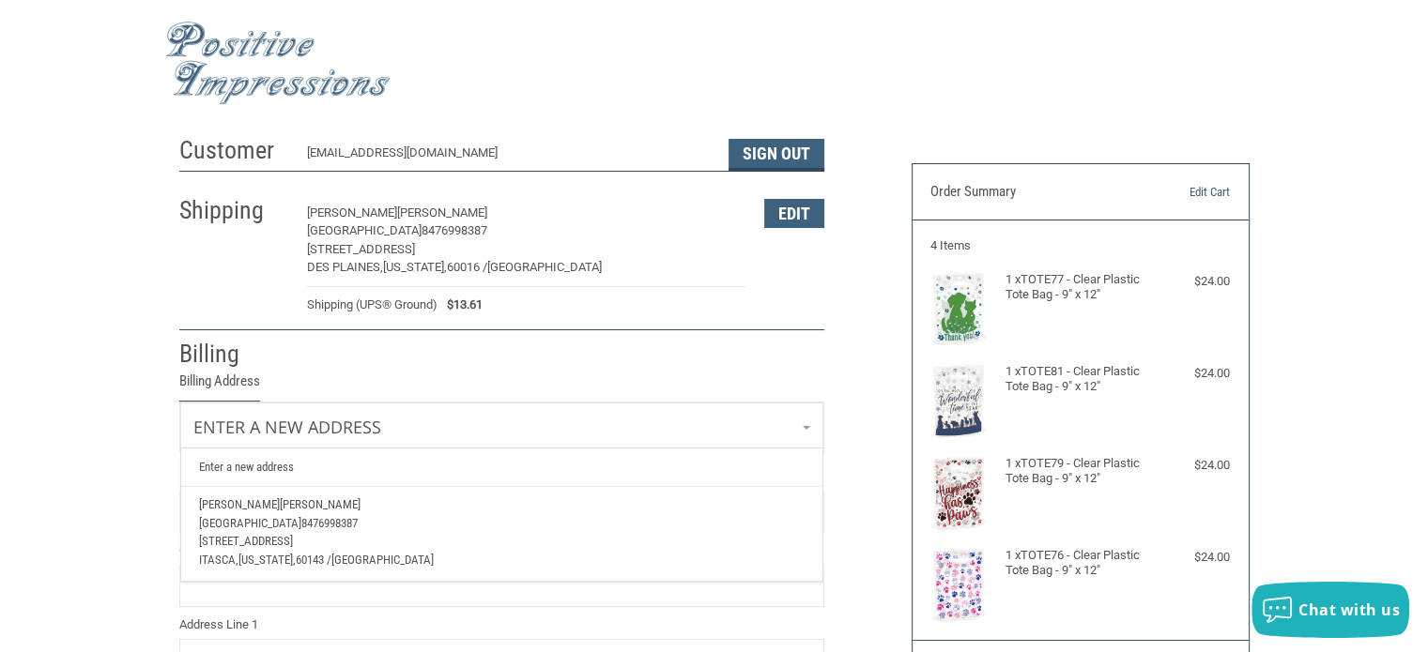
click at [352, 519] on span "8476998387" at bounding box center [329, 523] width 56 height 14
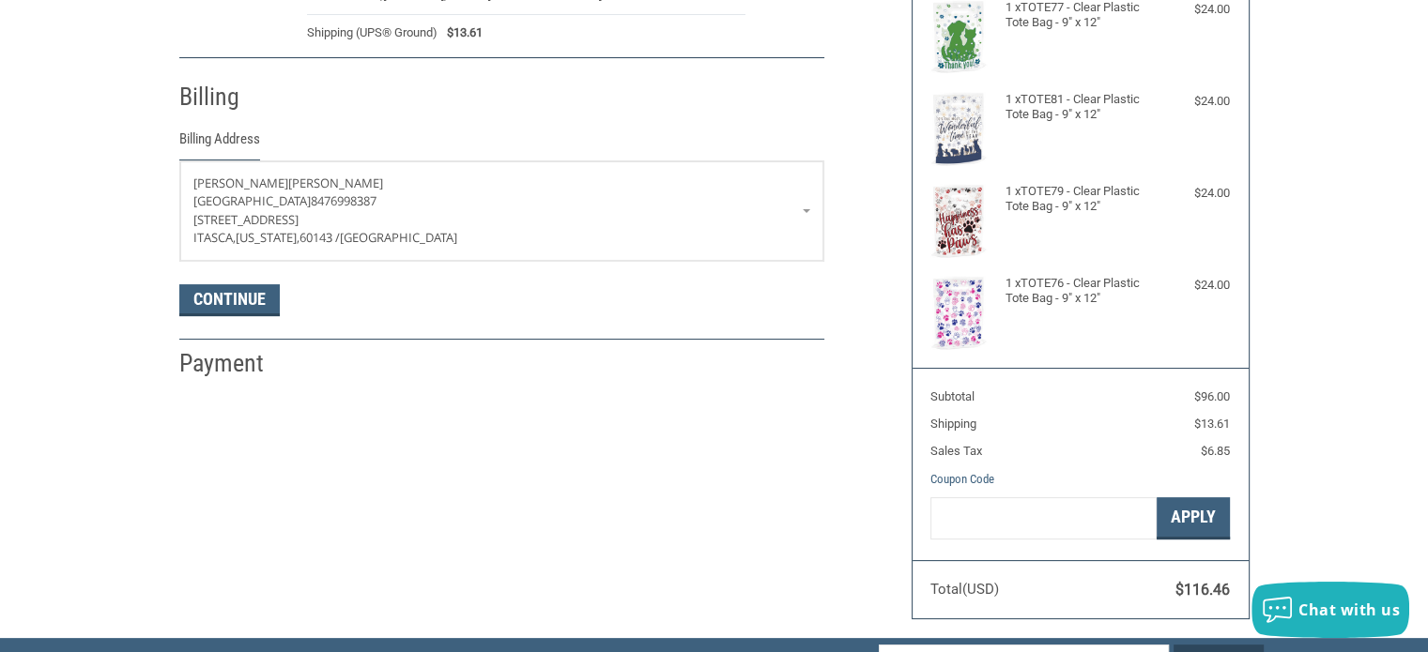
scroll to position [273, 0]
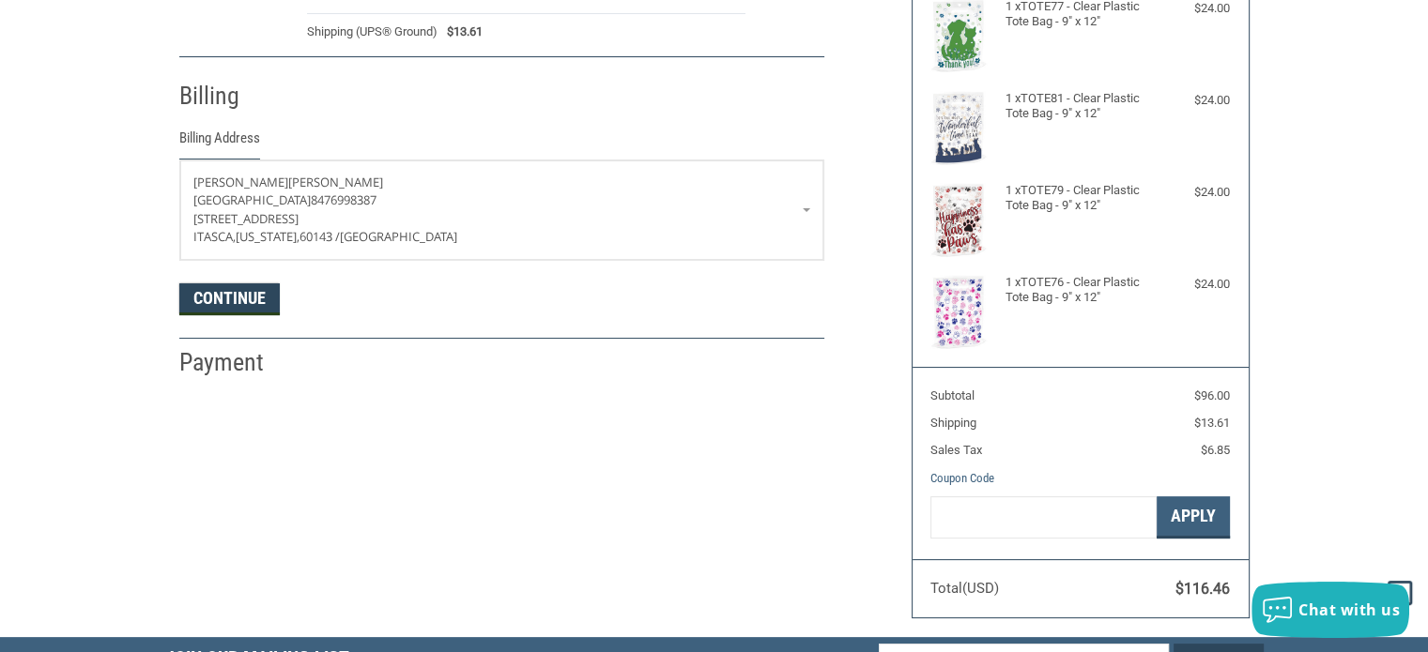
click at [232, 298] on button "Continue" at bounding box center [229, 300] width 100 height 32
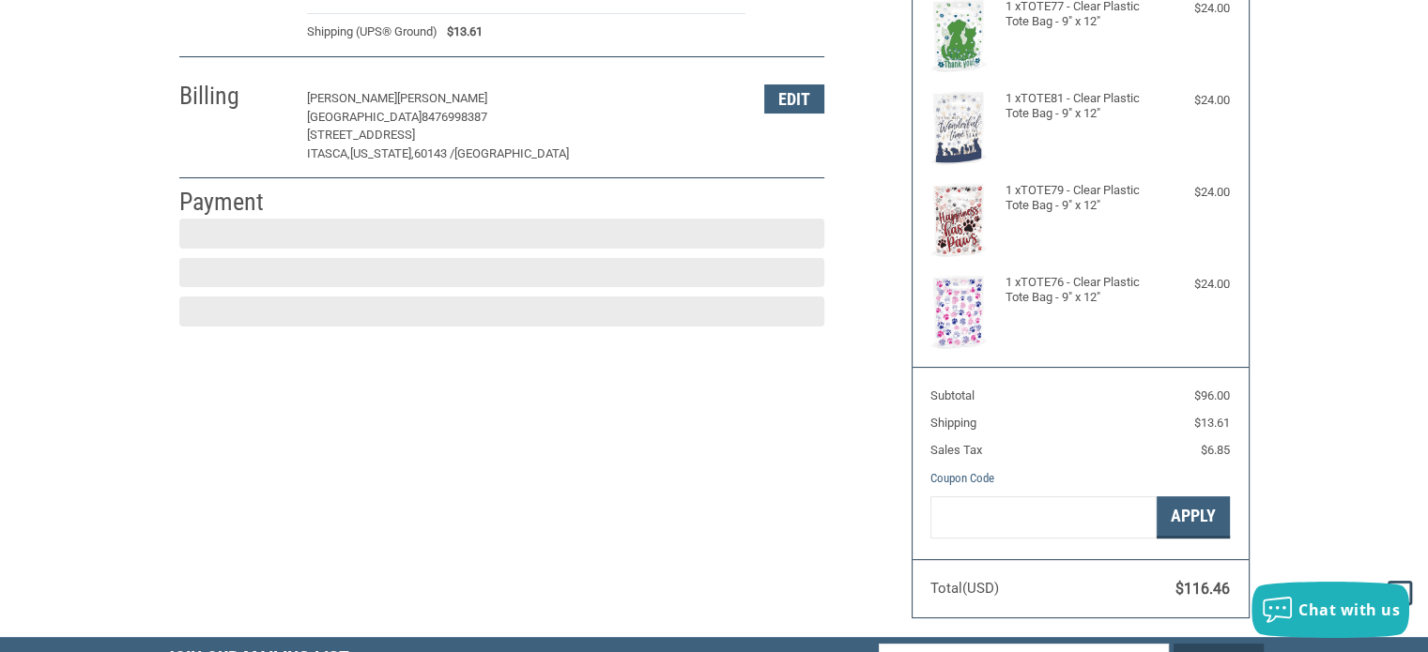
scroll to position [320, 0]
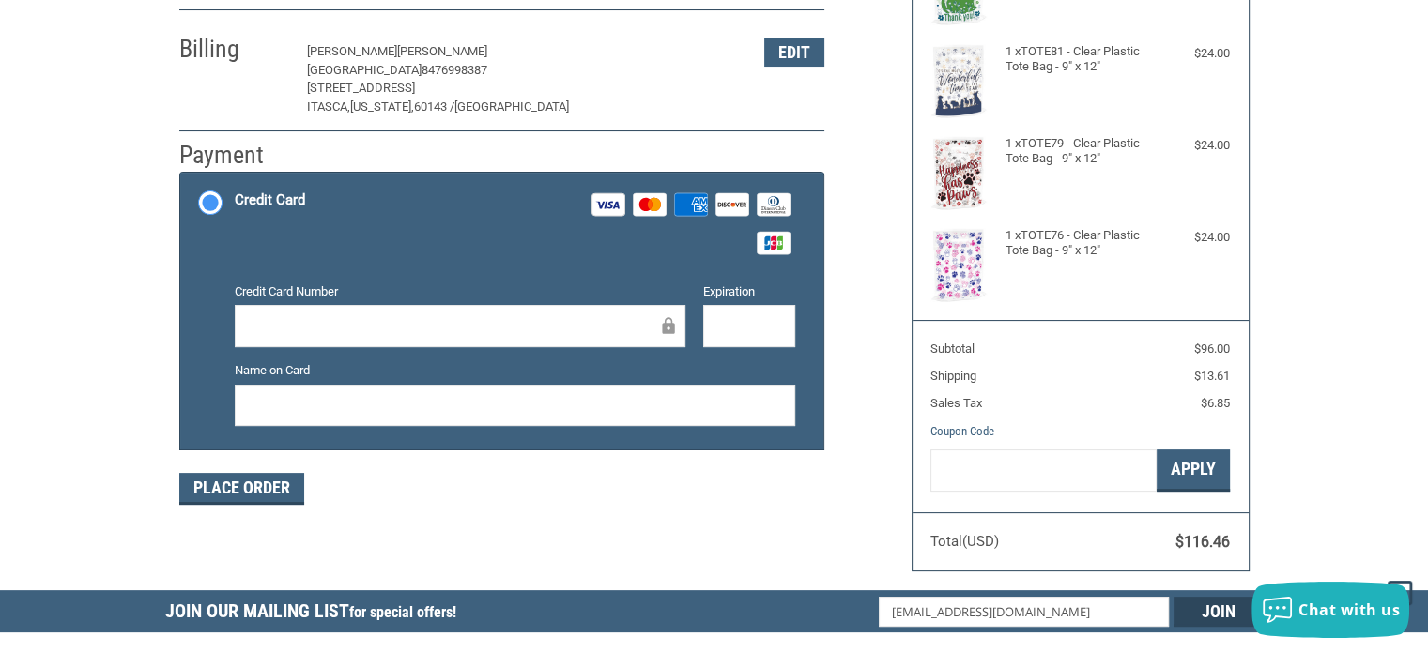
drag, startPoint x: 362, startPoint y: 345, endPoint x: 357, endPoint y: 310, distance: 35.2
click at [357, 310] on div at bounding box center [460, 326] width 451 height 42
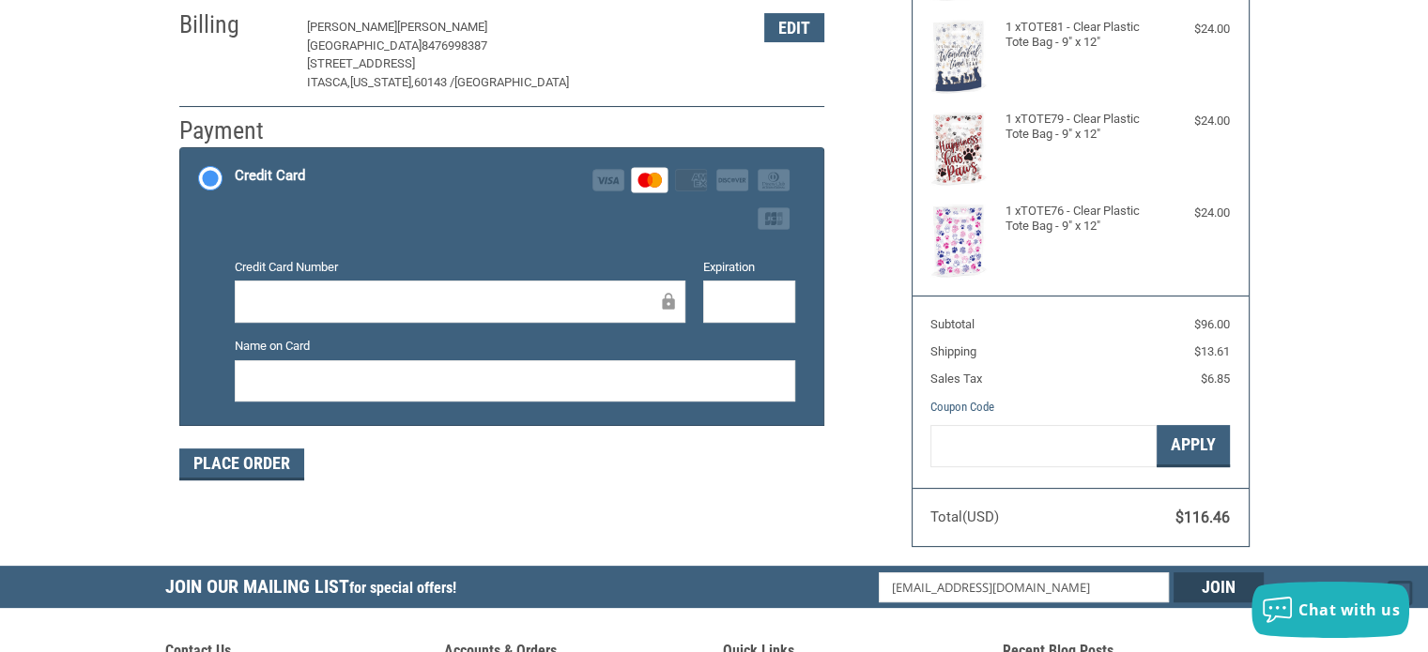
scroll to position [345, 0]
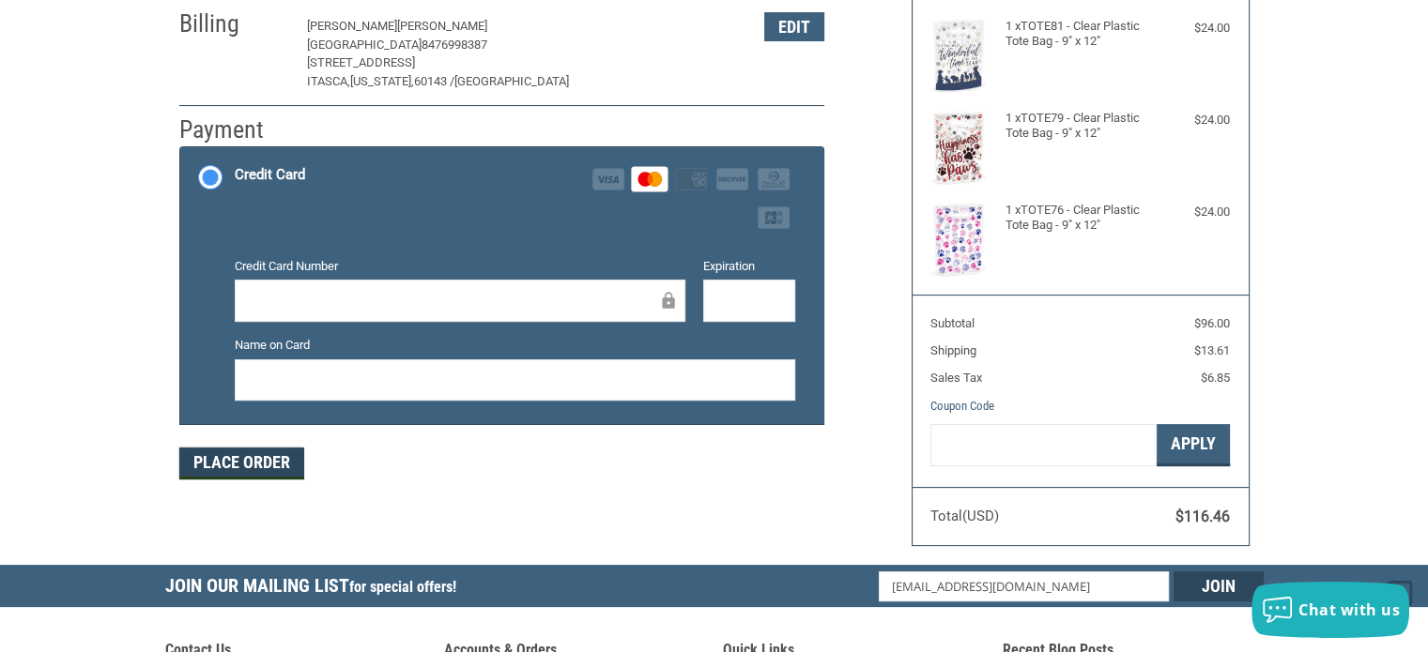
click at [244, 455] on button "Place Order" at bounding box center [241, 464] width 125 height 32
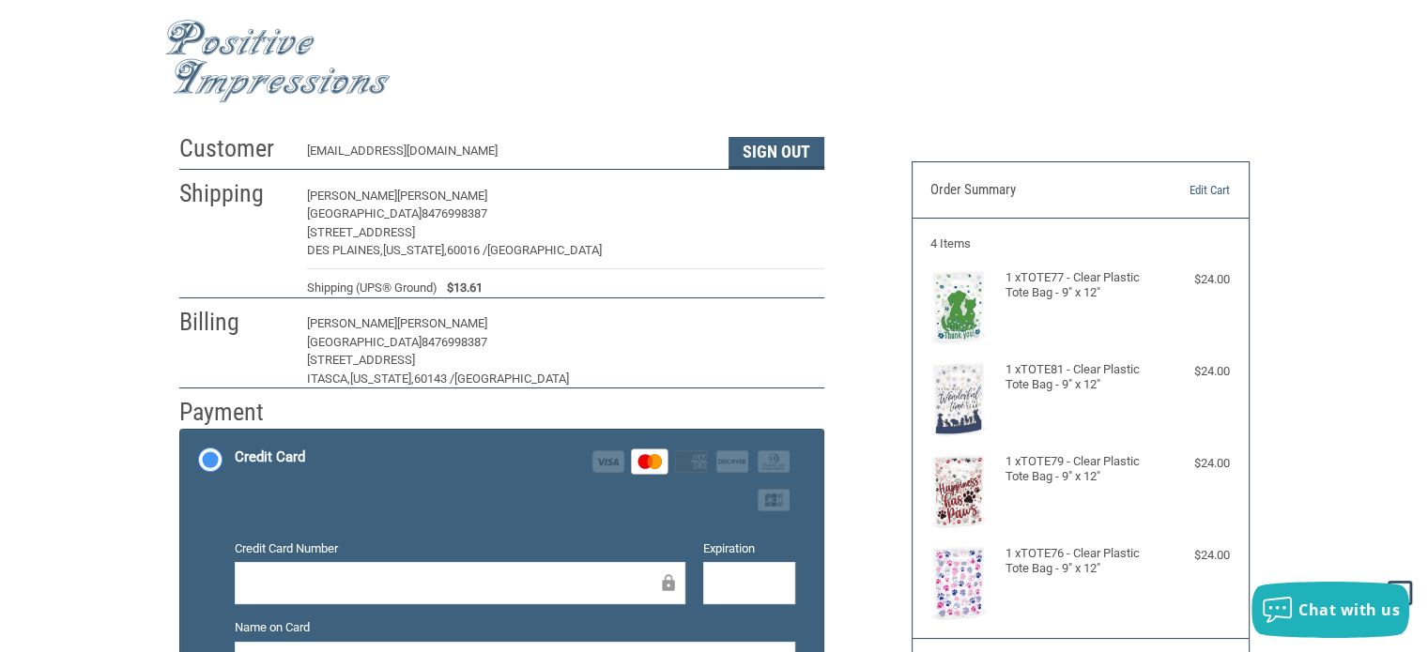
scroll to position [0, 0]
